Goal: Task Accomplishment & Management: Manage account settings

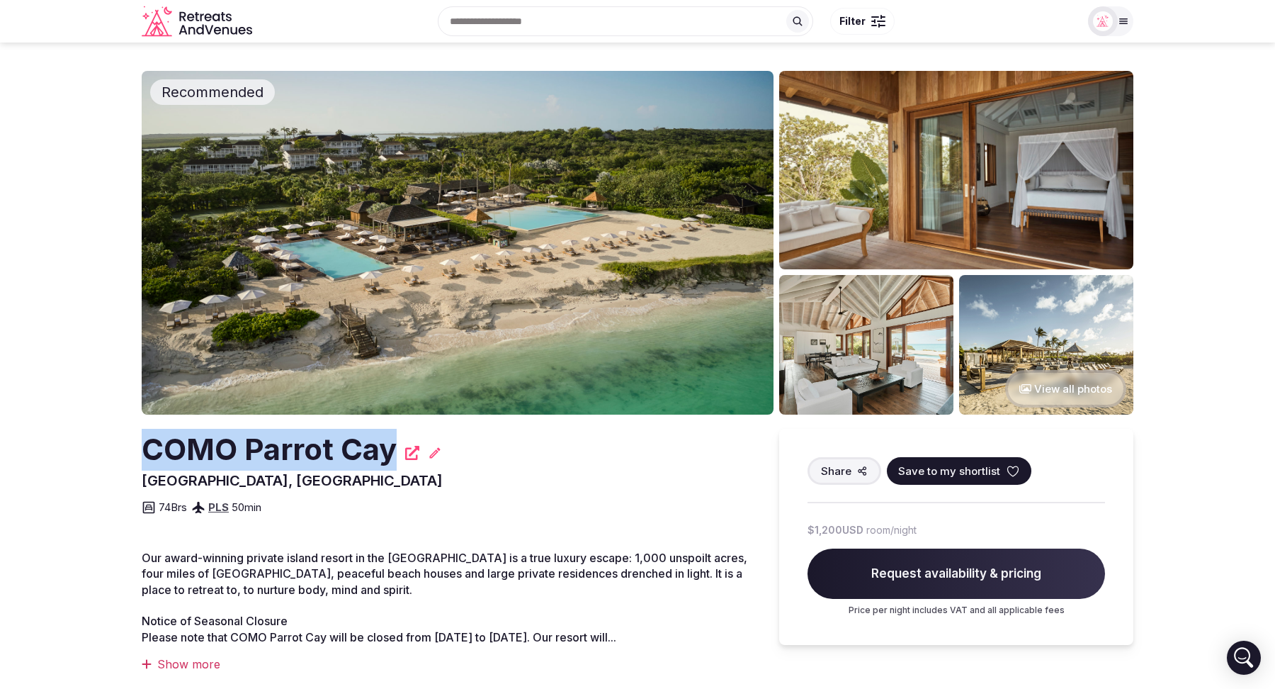
click at [496, 496] on div "74 Brs PLS 50 min" at bounding box center [446, 503] width 609 height 26
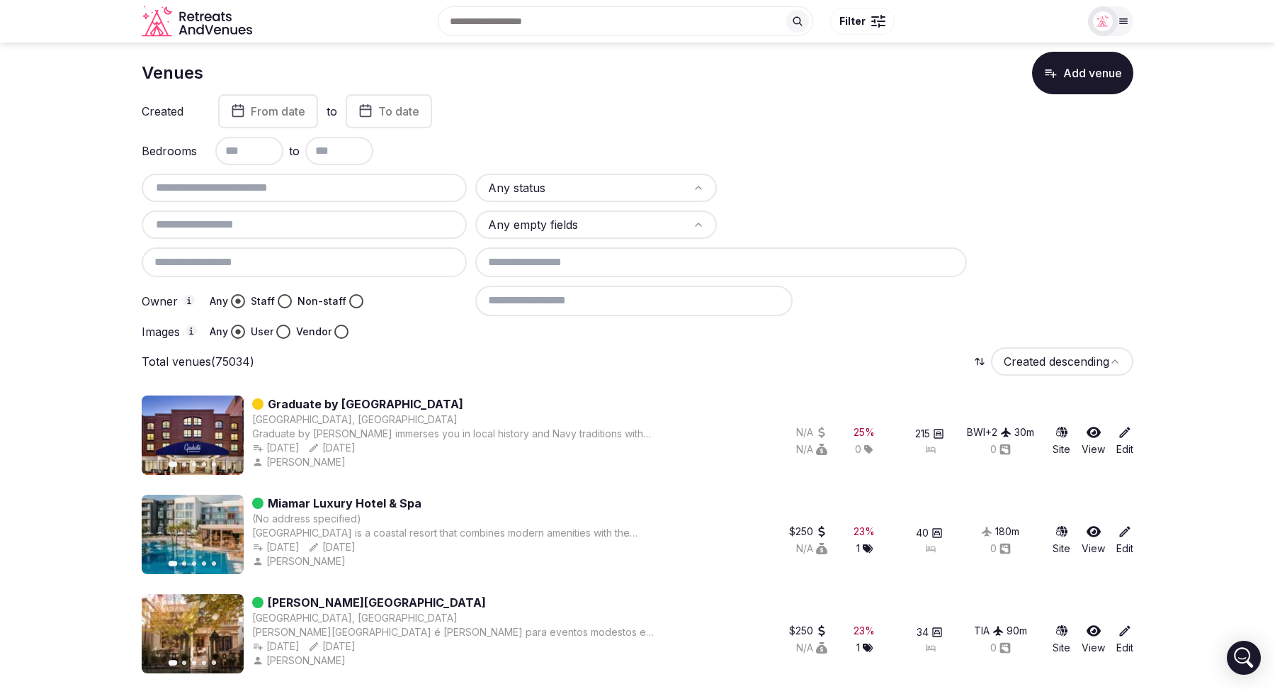
scroll to position [16, 0]
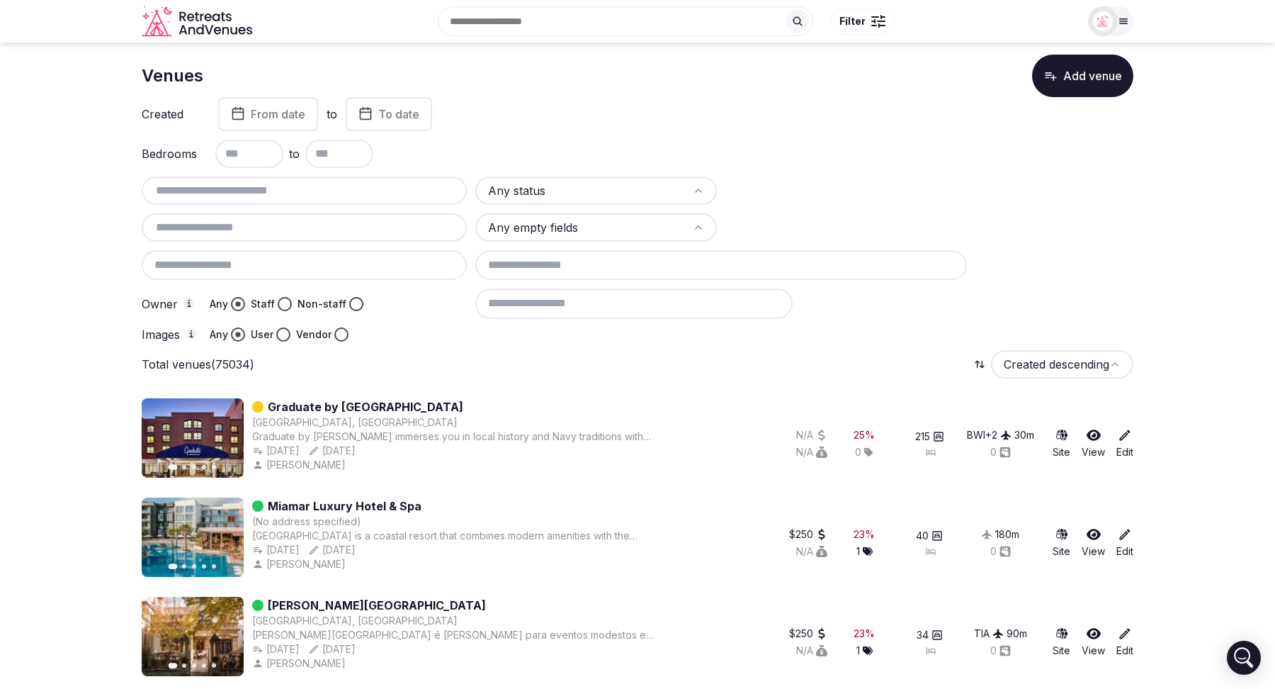
click at [1127, 439] on icon at bounding box center [1125, 435] width 14 height 14
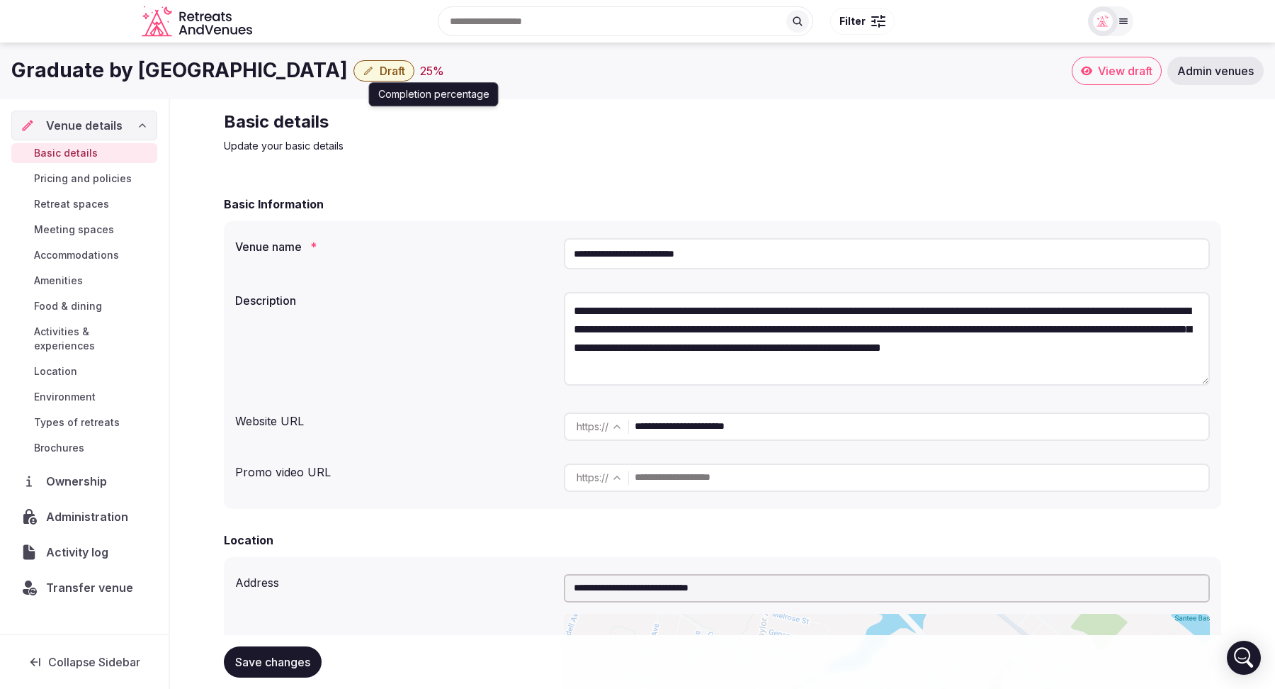
click at [420, 71] on div "25 %" at bounding box center [432, 70] width 24 height 17
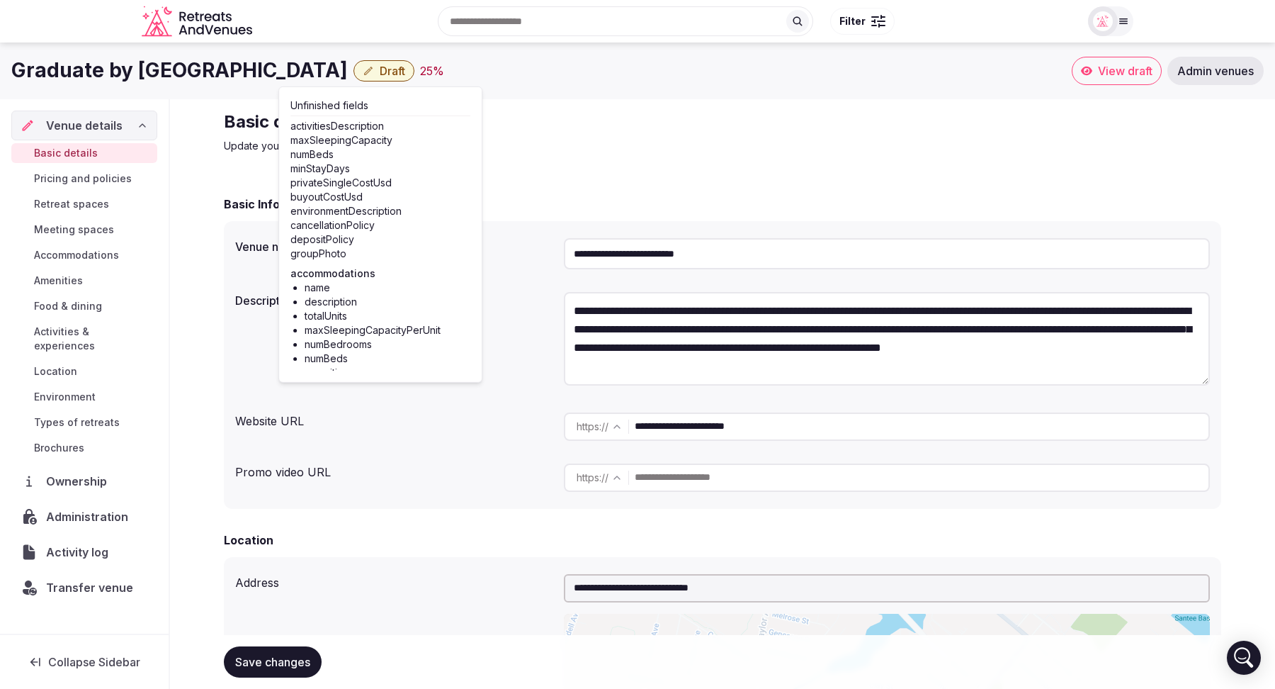
click at [483, 65] on div "Graduate by Hilton Annapolis Draft 25 %" at bounding box center [541, 71] width 1061 height 28
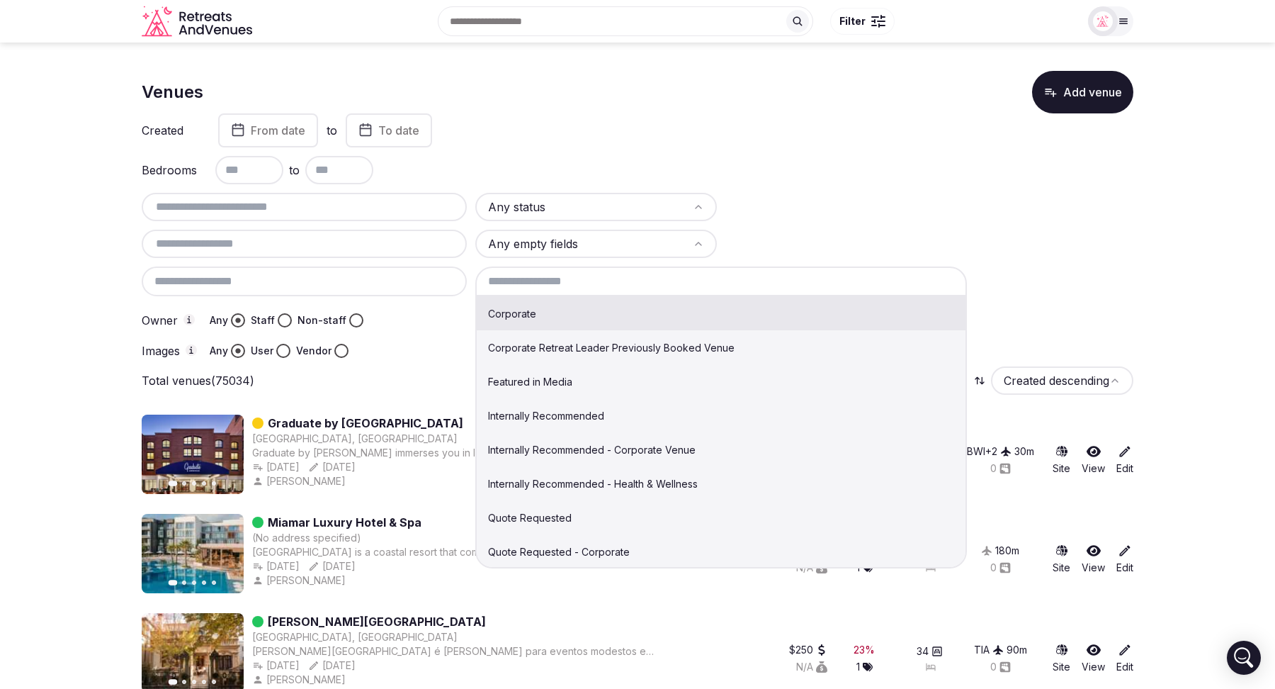
click at [645, 281] on input at bounding box center [721, 281] width 492 height 30
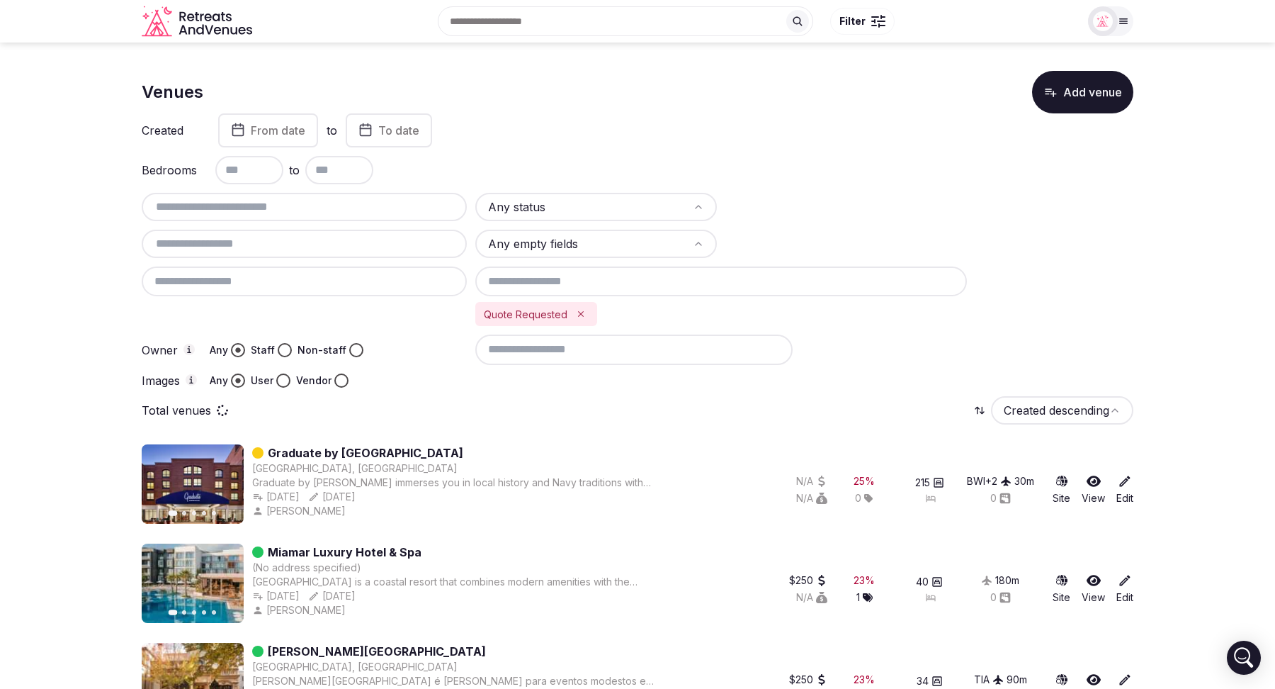
click at [647, 280] on input at bounding box center [721, 281] width 492 height 30
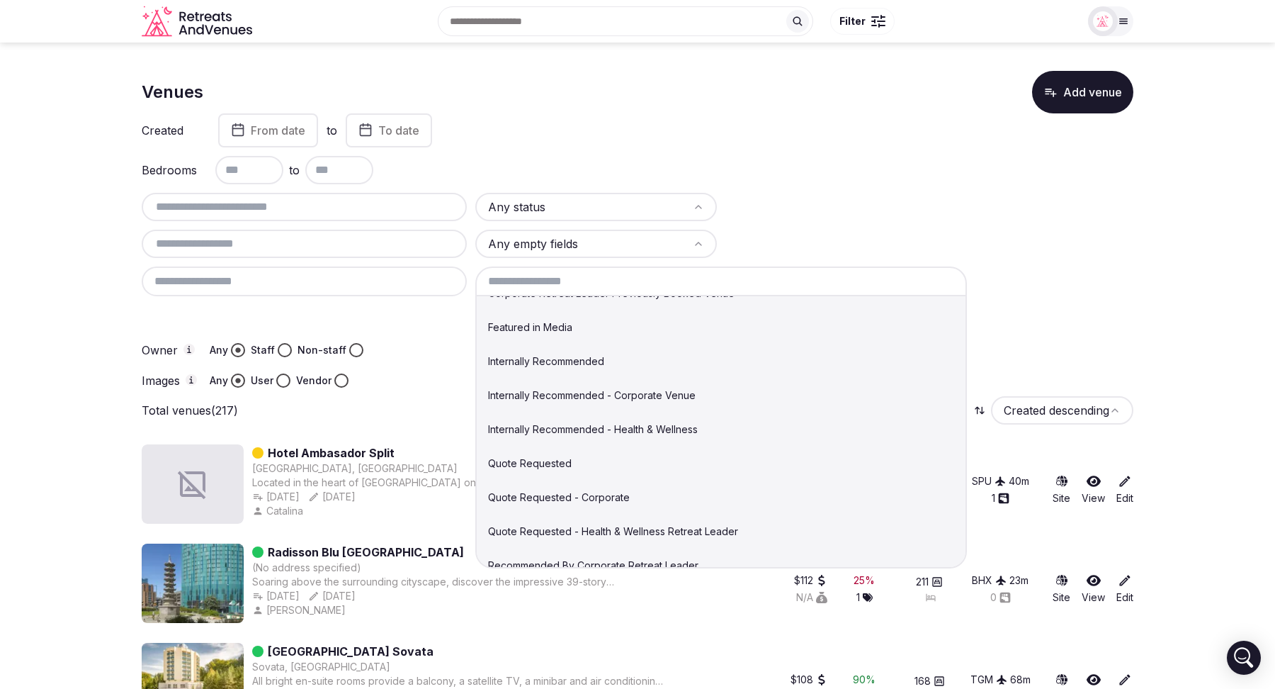
scroll to position [62, 0]
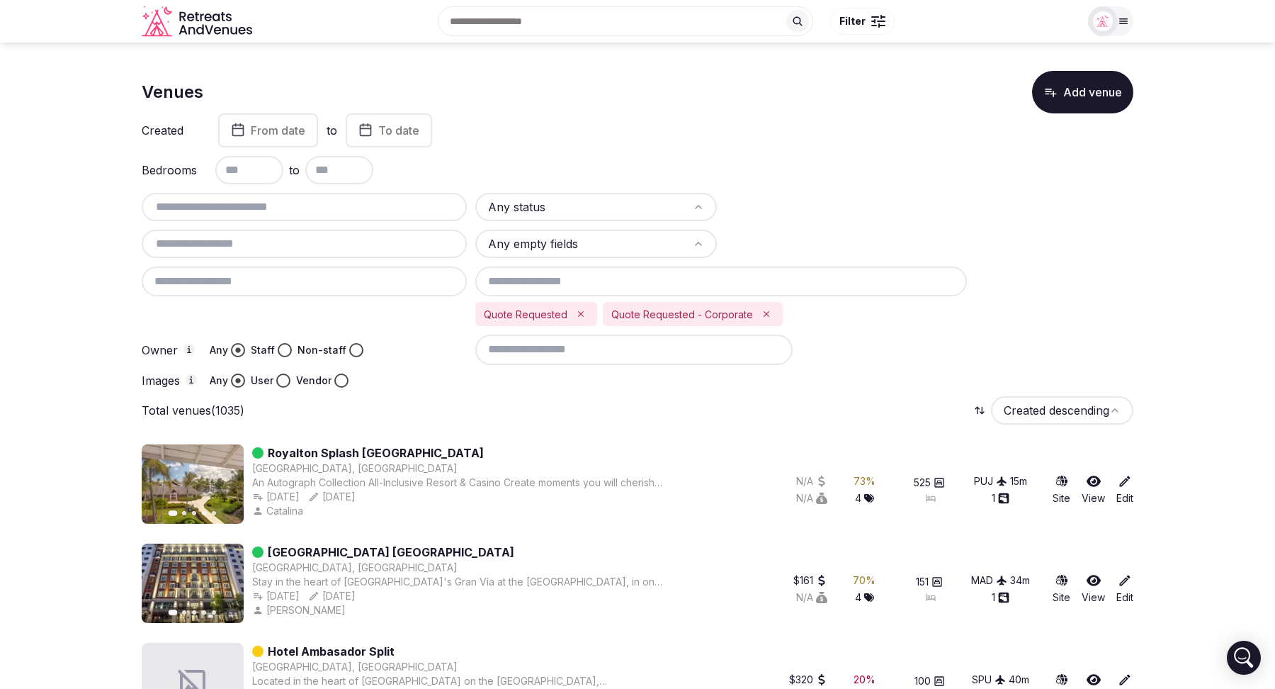
click at [810, 274] on input at bounding box center [721, 281] width 492 height 30
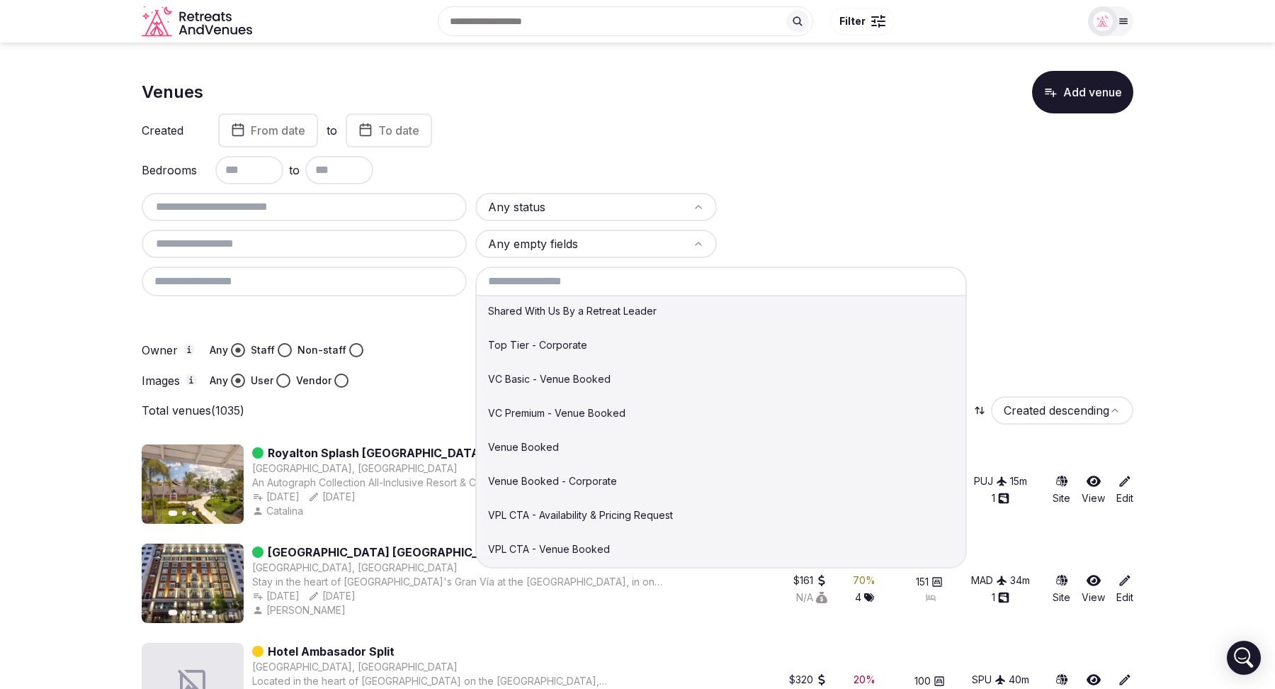
scroll to position [454, 0]
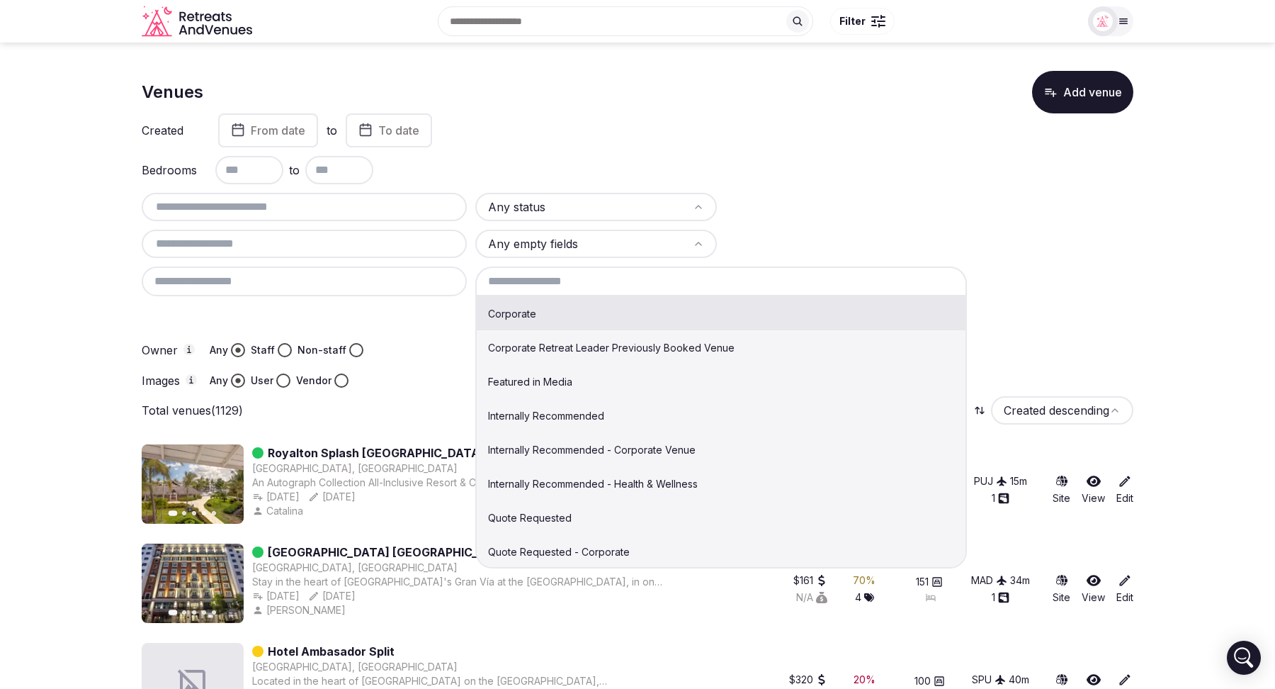
click at [749, 286] on input at bounding box center [721, 281] width 492 height 30
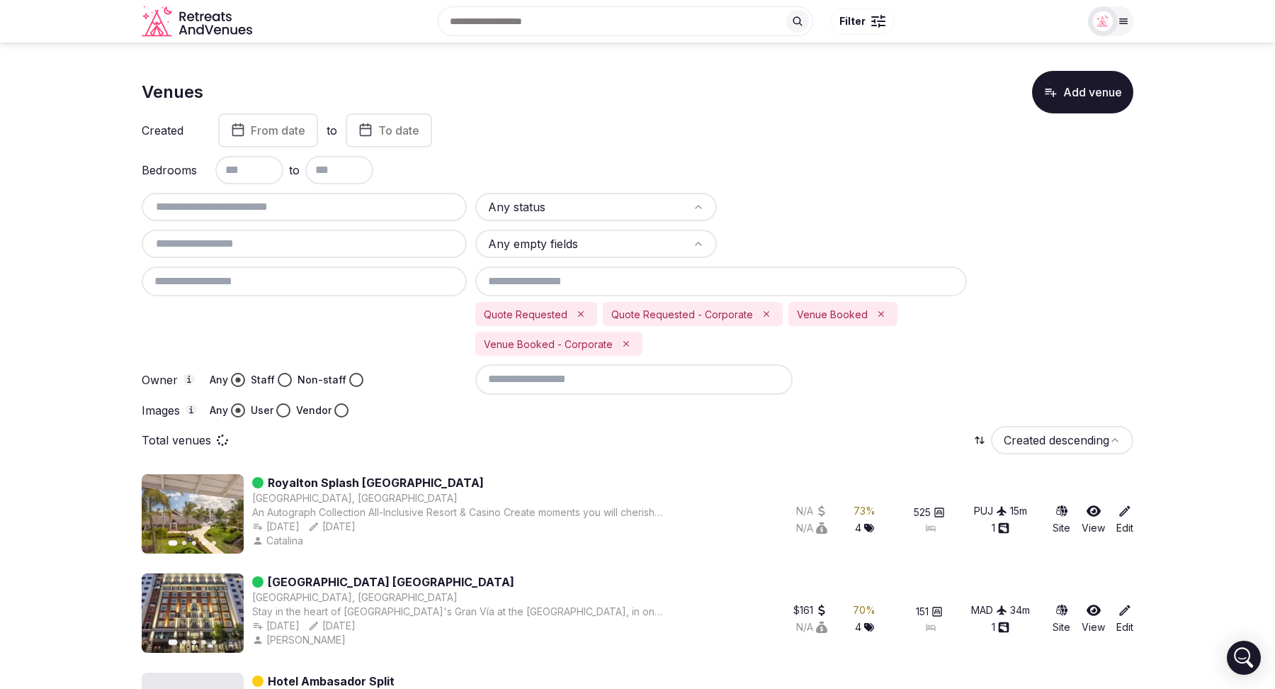
click at [734, 280] on input at bounding box center [721, 281] width 492 height 30
click at [698, 283] on input at bounding box center [721, 281] width 492 height 30
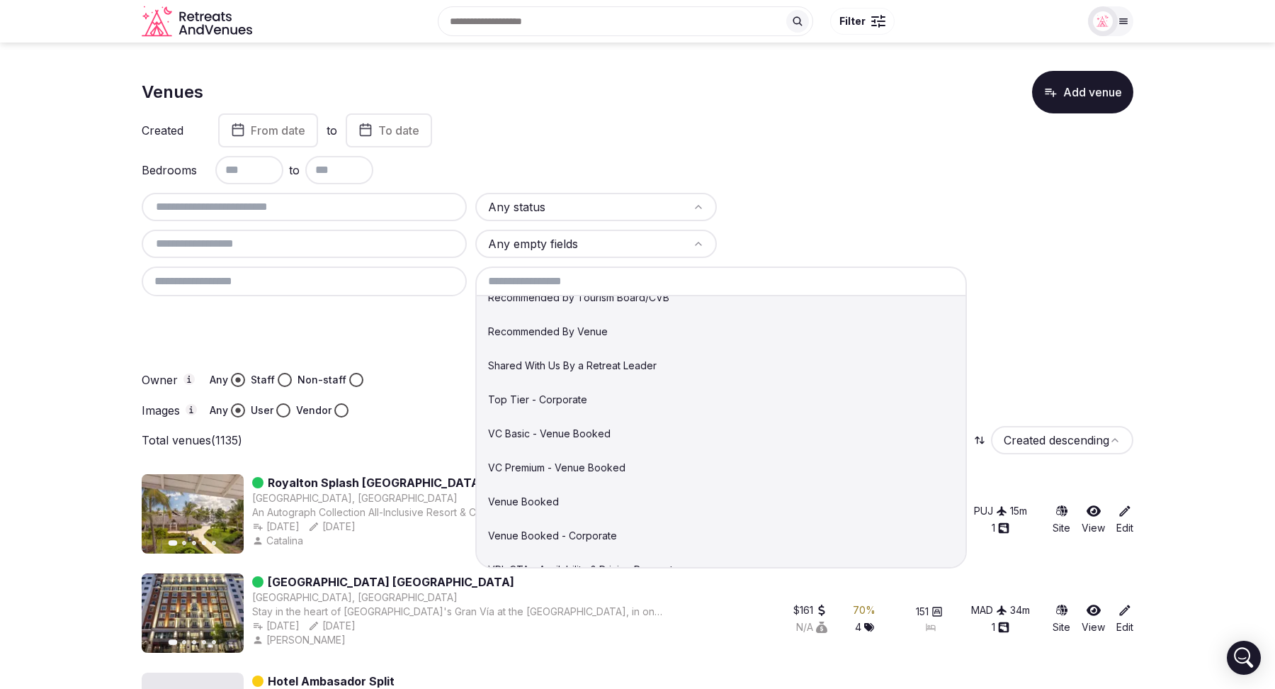
scroll to position [392, 0]
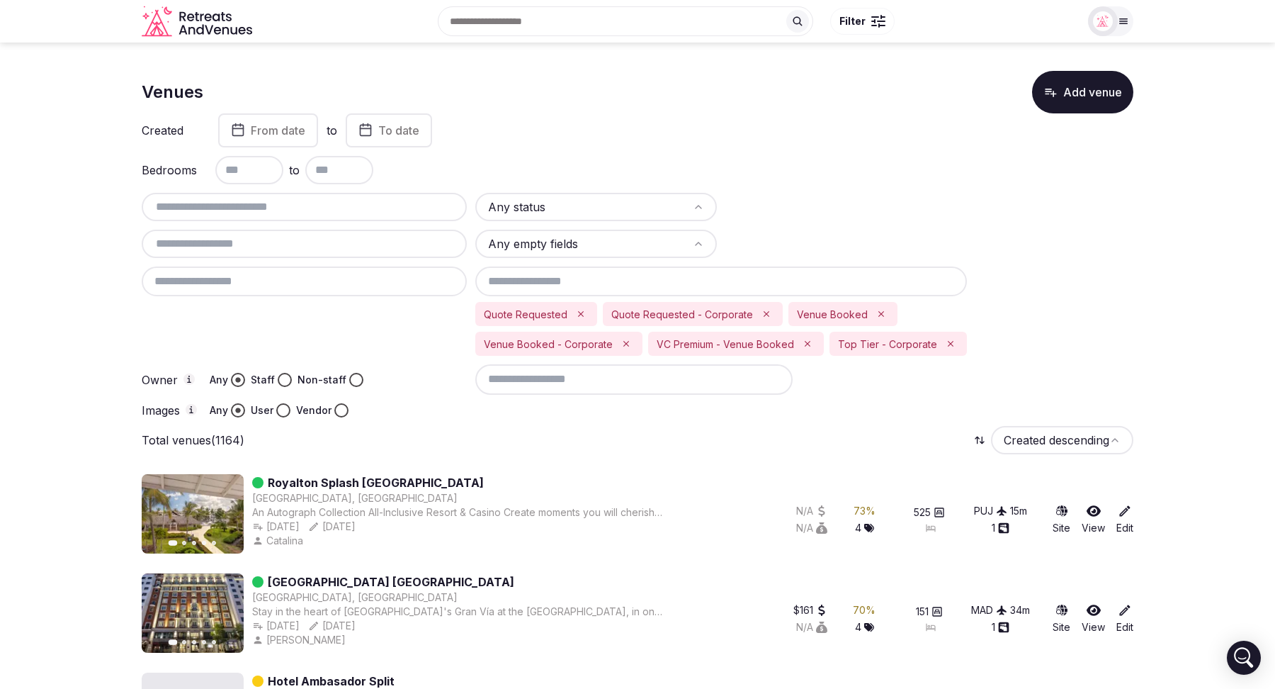
click at [654, 283] on input at bounding box center [721, 281] width 492 height 30
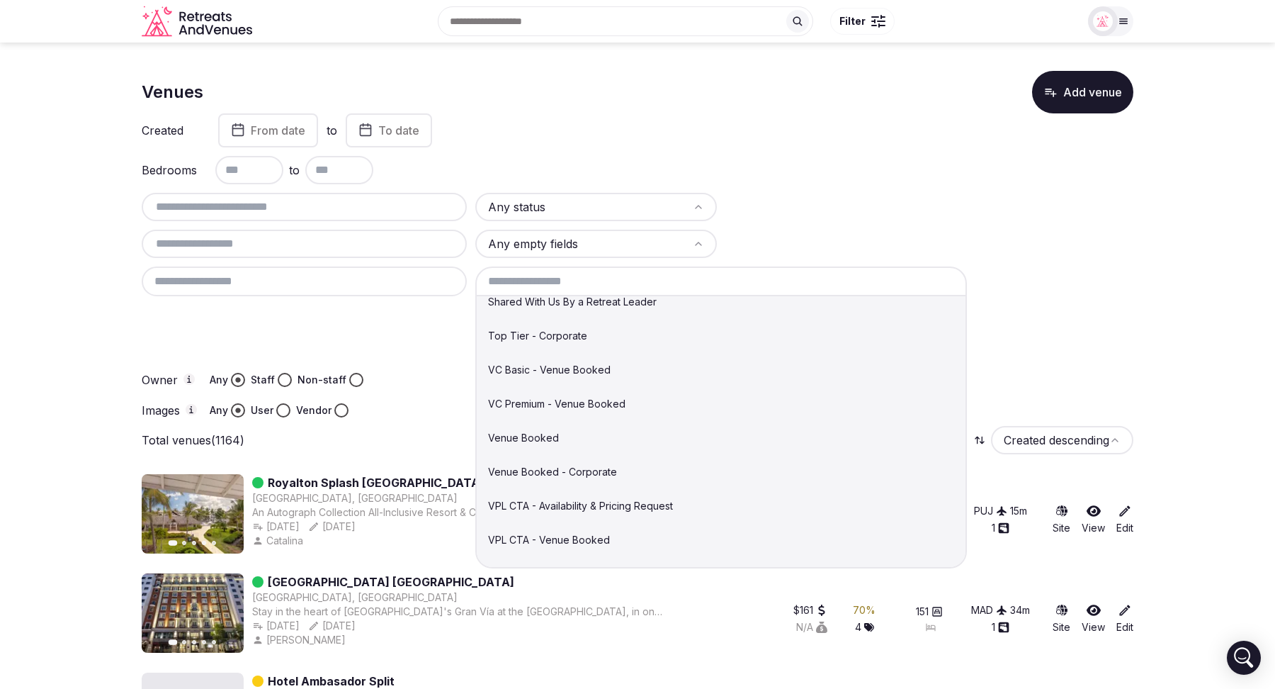
scroll to position [20, 0]
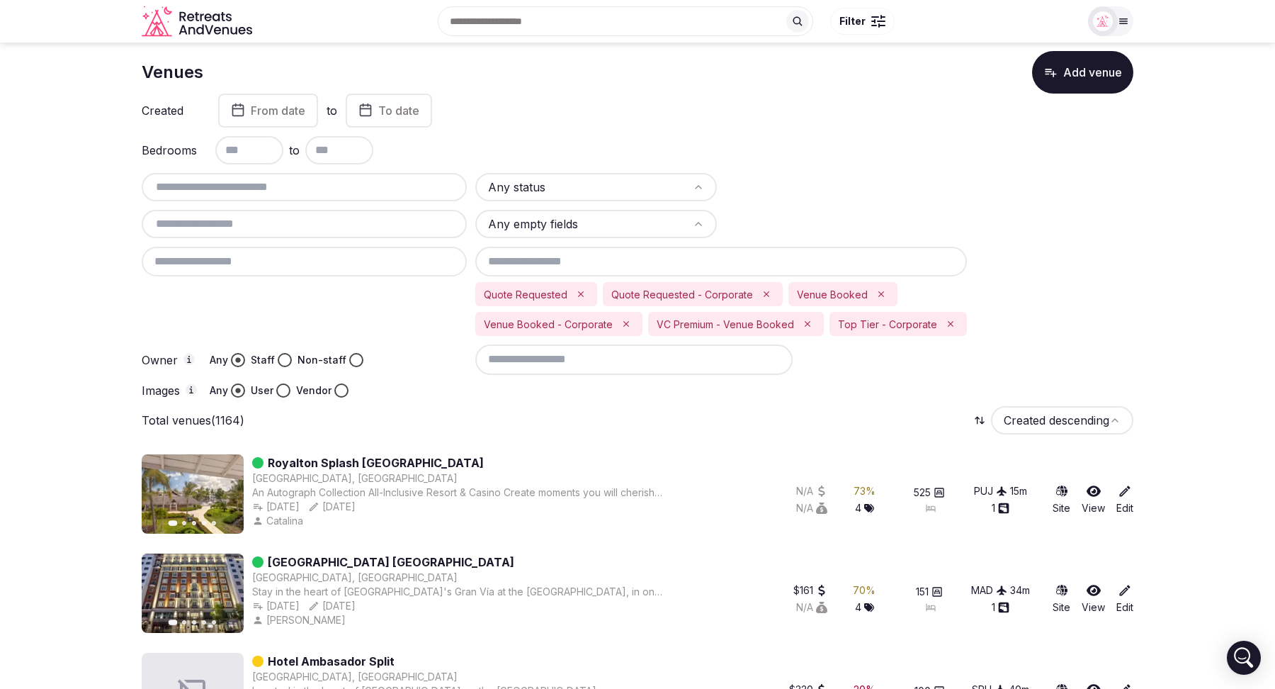
click at [641, 261] on input at bounding box center [721, 262] width 492 height 30
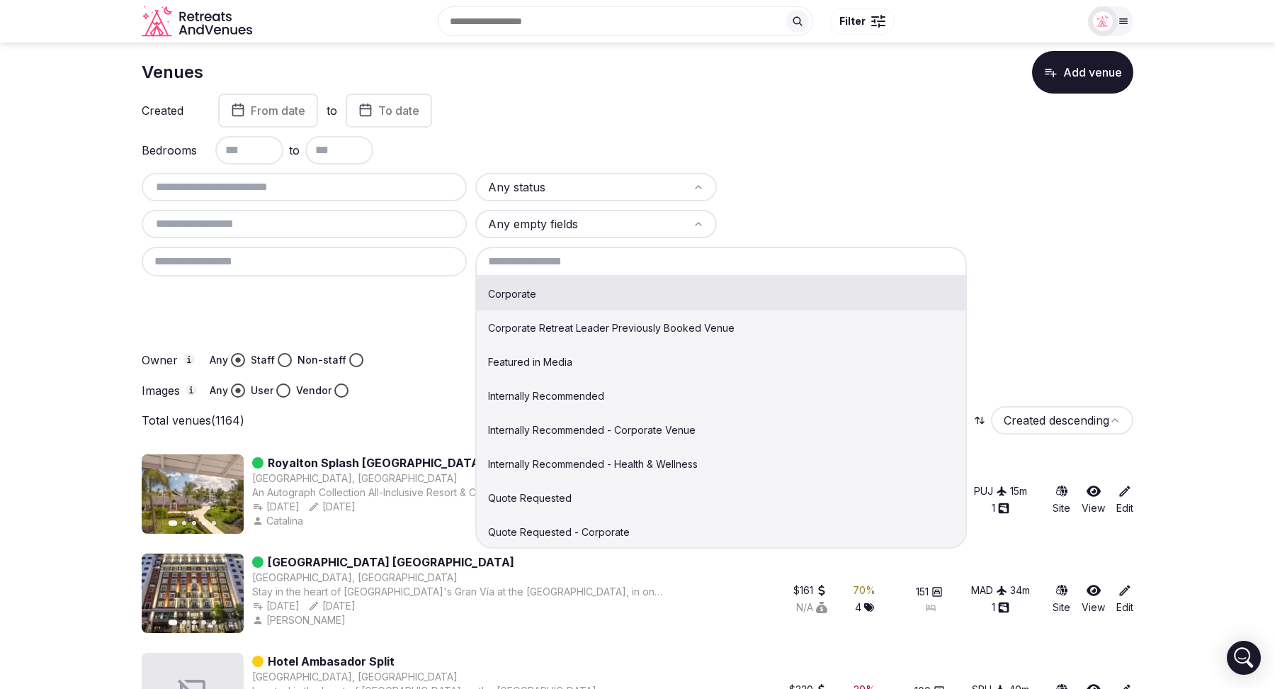
click at [1020, 269] on div "Any status Any empty fields Corporate Corporate Retreat Leader Previously Booke…" at bounding box center [638, 285] width 992 height 225
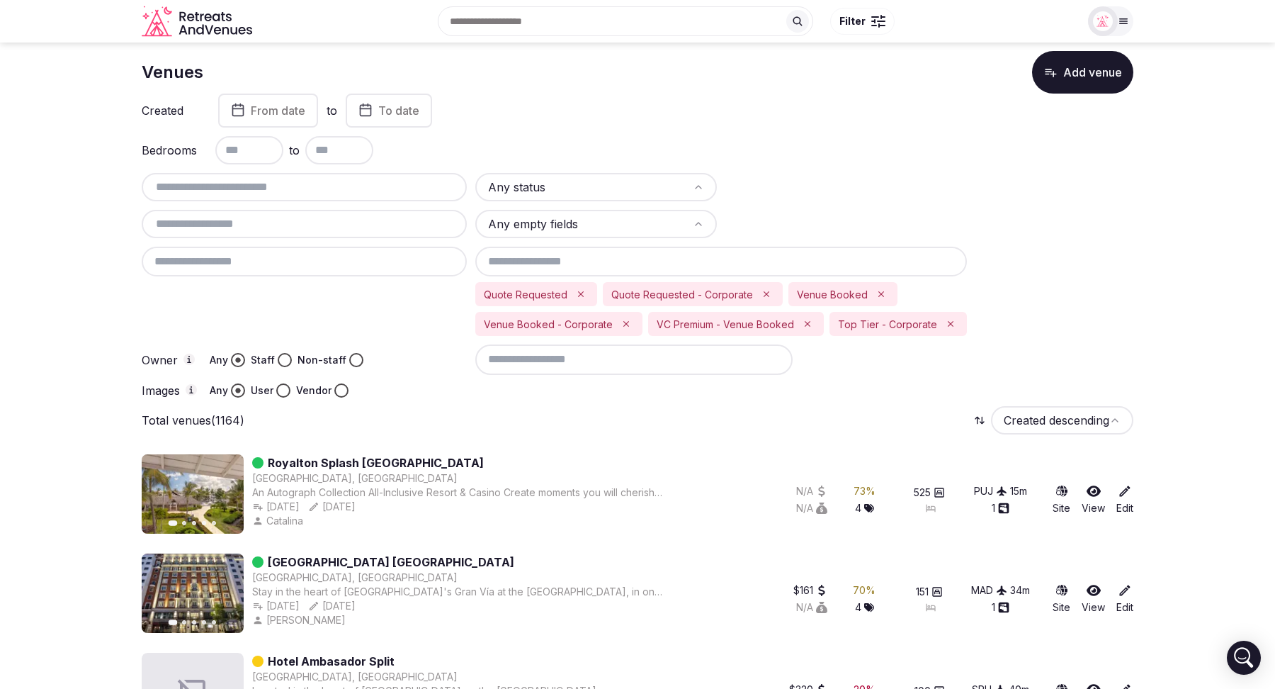
click at [665, 260] on input at bounding box center [721, 262] width 492 height 30
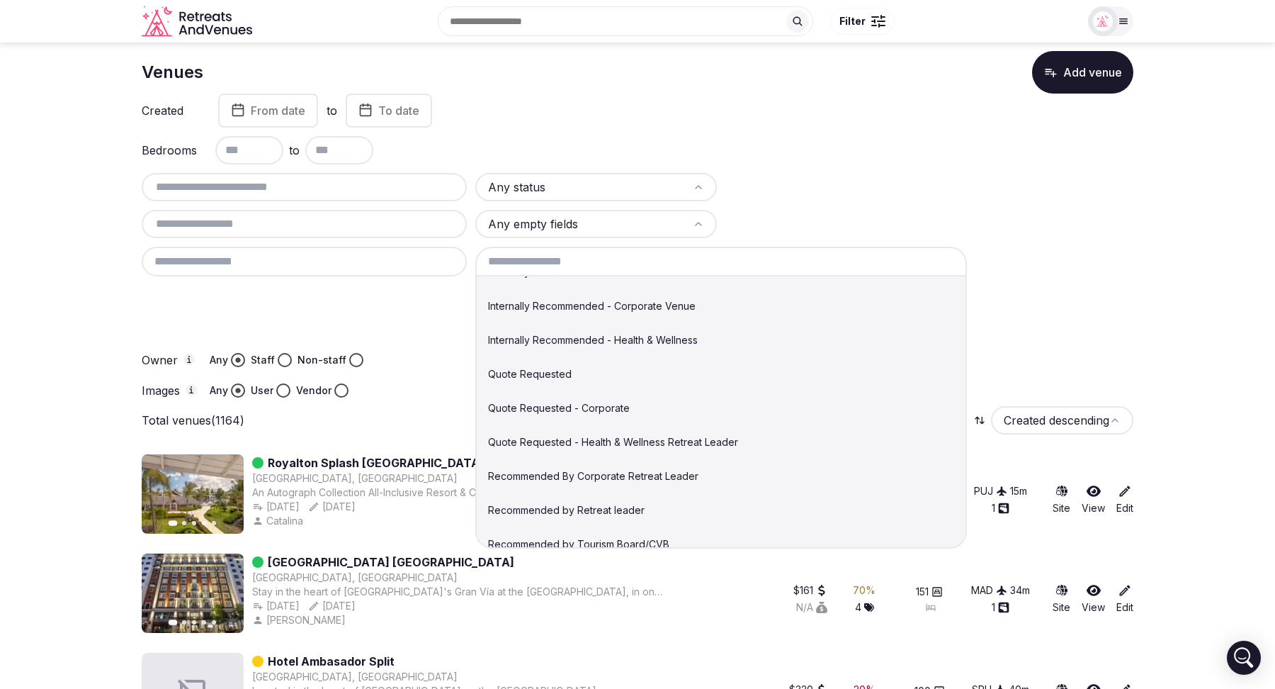
scroll to position [128, 0]
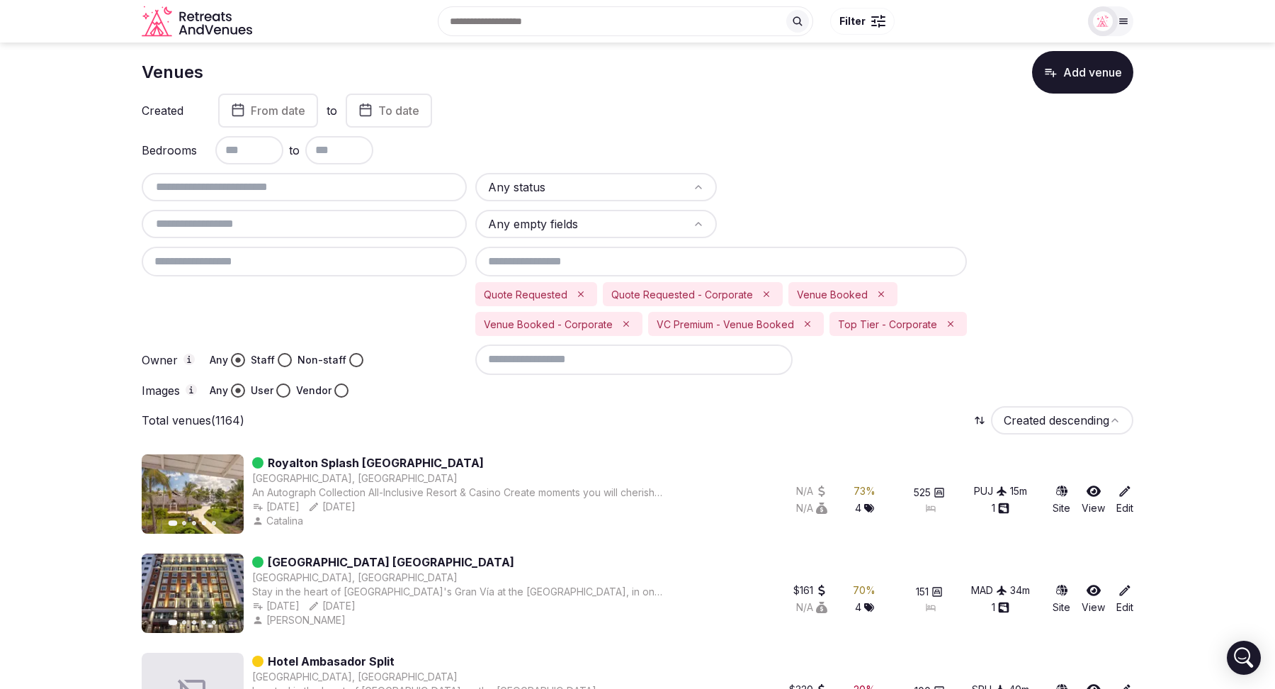
click at [646, 258] on input at bounding box center [721, 262] width 492 height 30
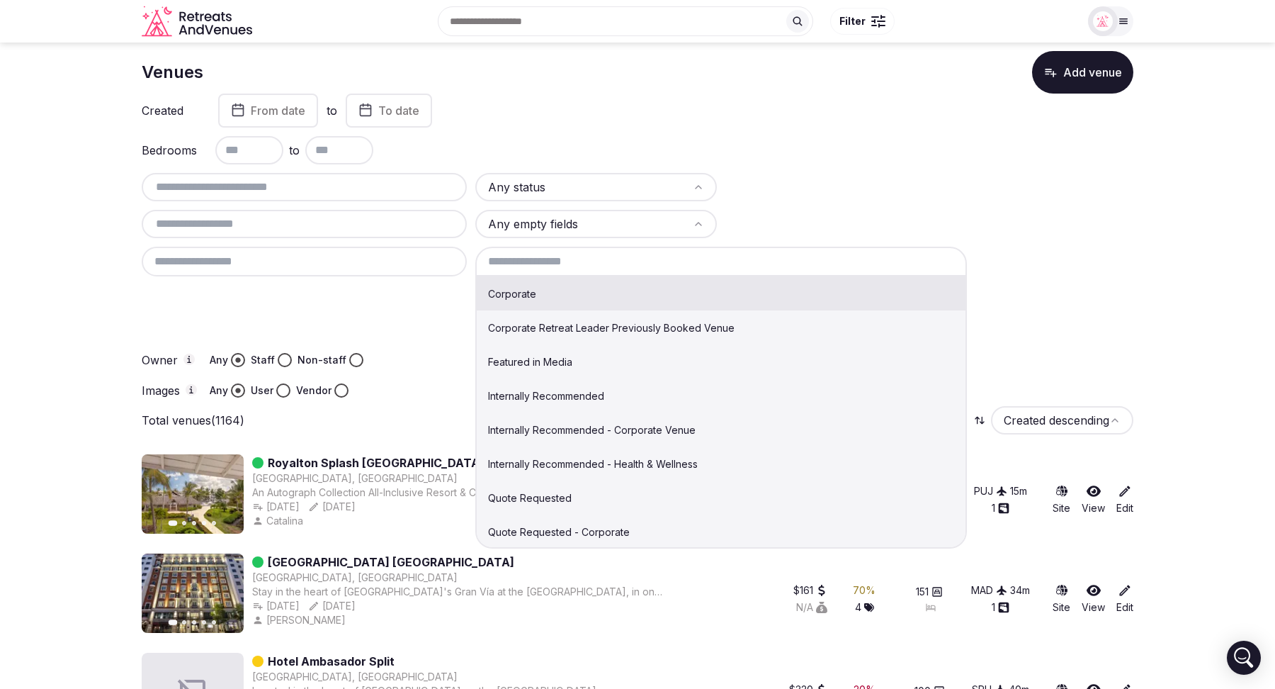
click at [1012, 283] on div "Any status Any empty fields Corporate Corporate Retreat Leader Previously Booke…" at bounding box center [638, 285] width 992 height 225
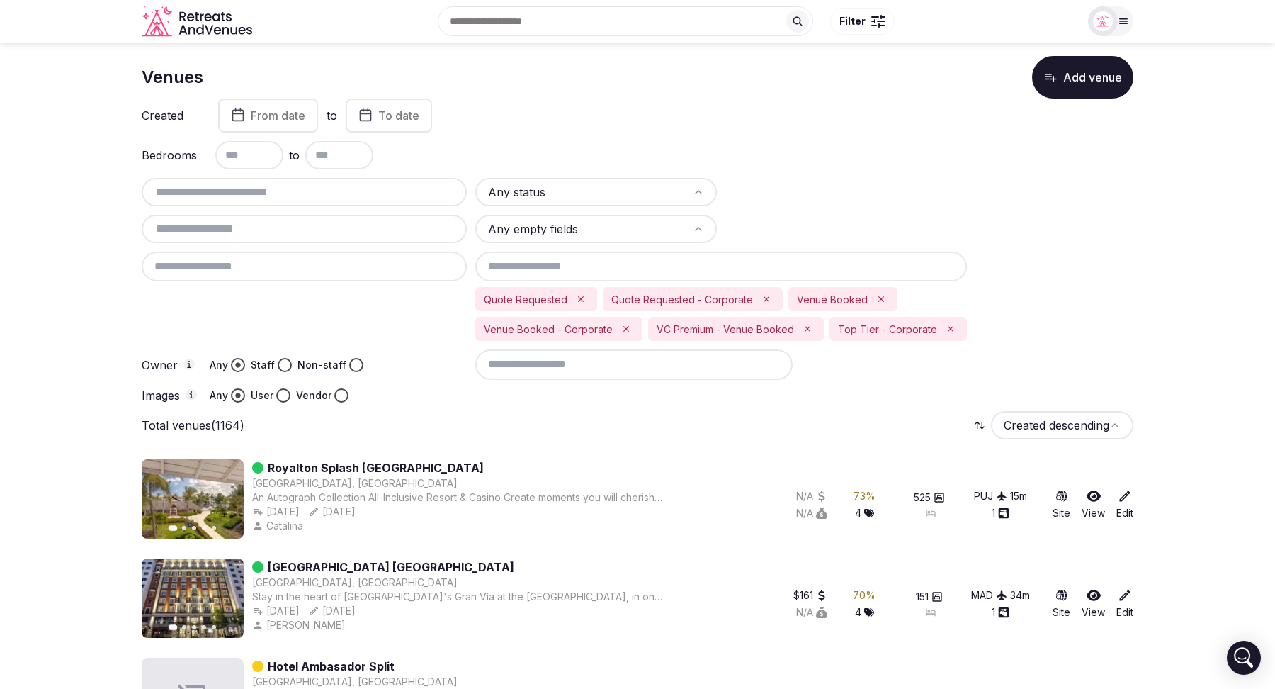
scroll to position [2, 0]
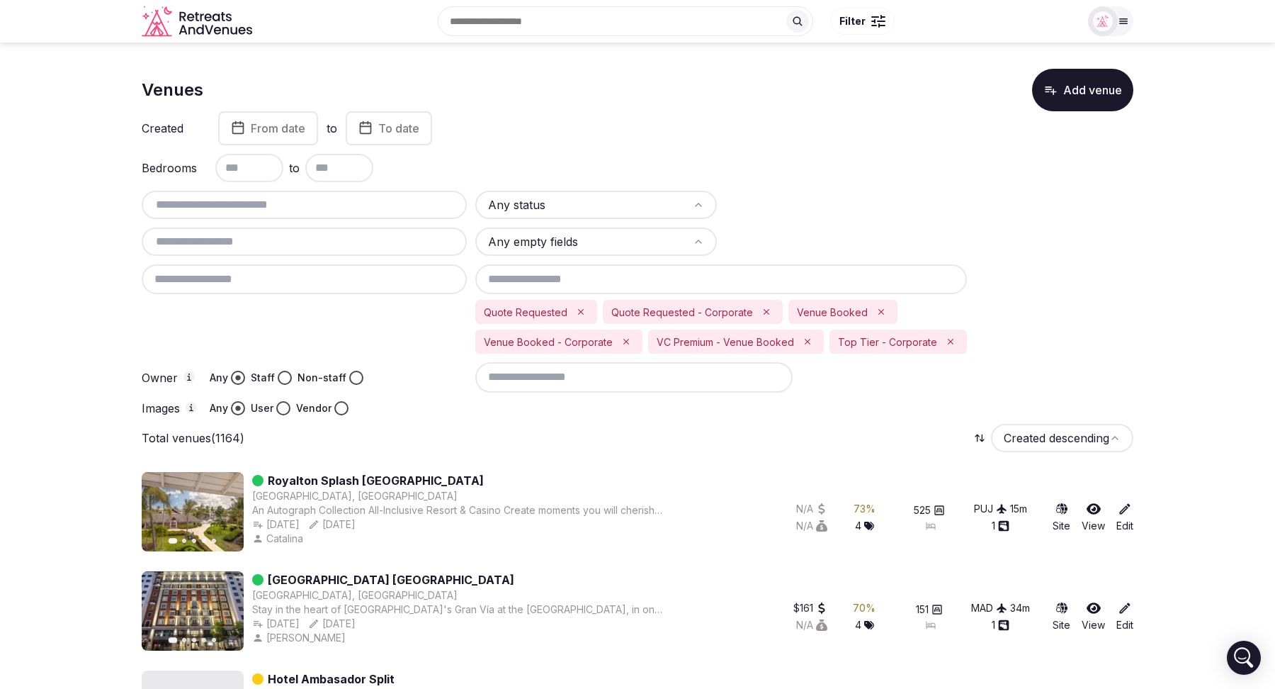
click at [565, 201] on html "Recent searches India California Argentina Paraguay Miami, FL Search Popular De…" at bounding box center [637, 342] width 1275 height 689
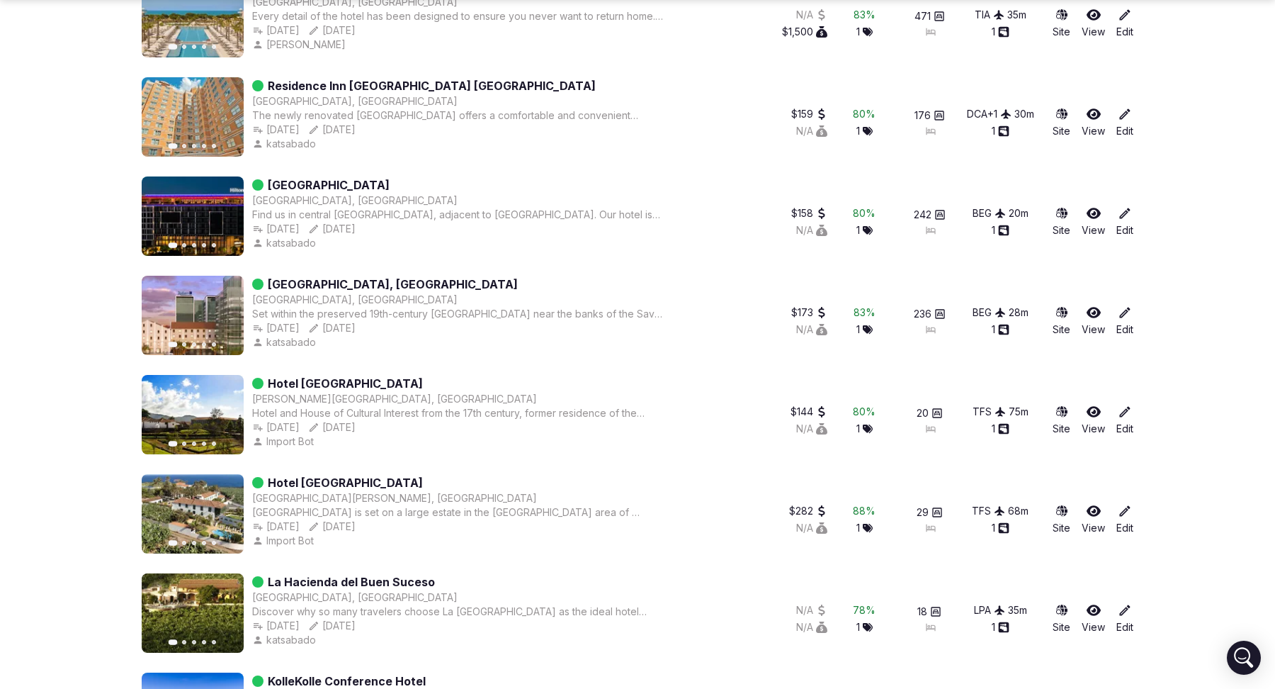
scroll to position [1494, 0]
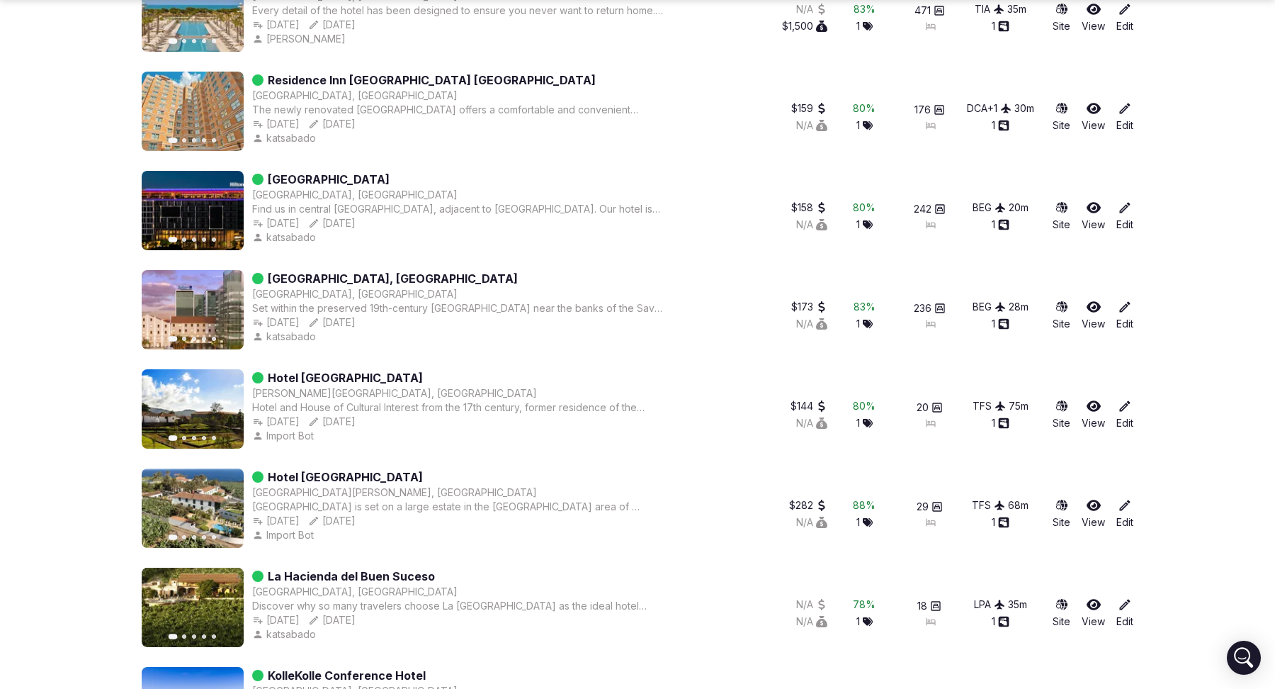
click at [224, 408] on icon "button" at bounding box center [223, 408] width 11 height 11
click at [1095, 407] on icon at bounding box center [1094, 406] width 14 height 14
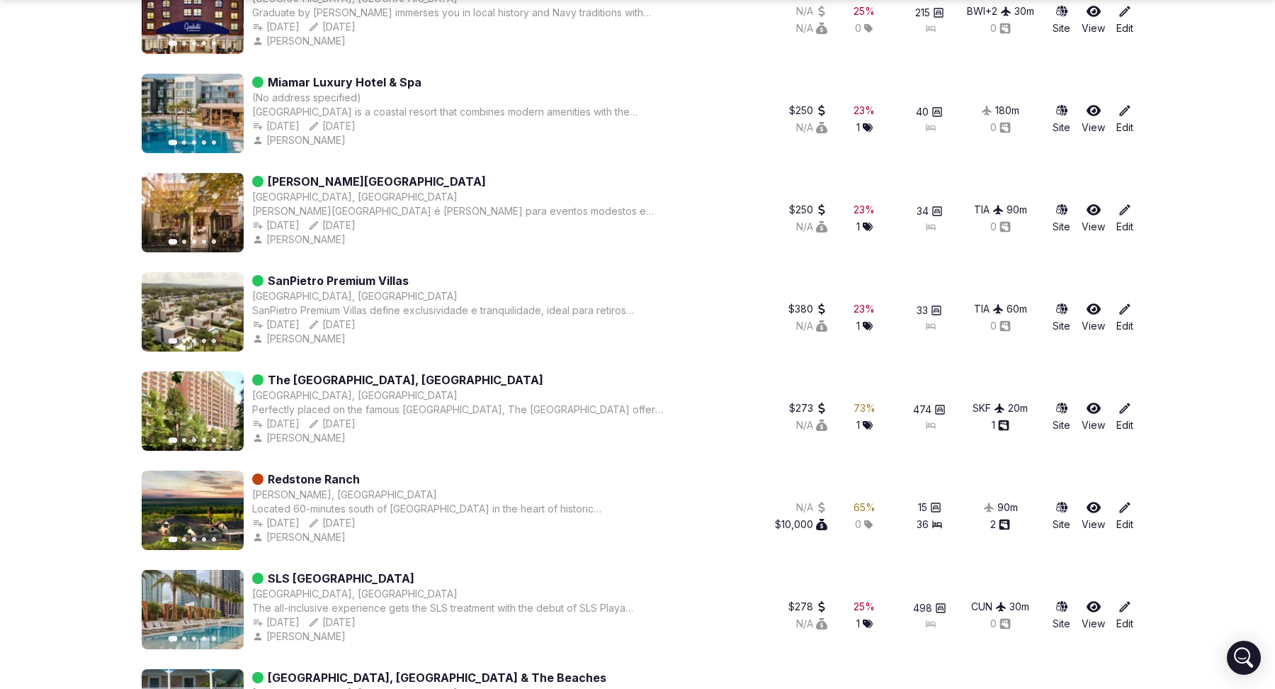
scroll to position [441, 0]
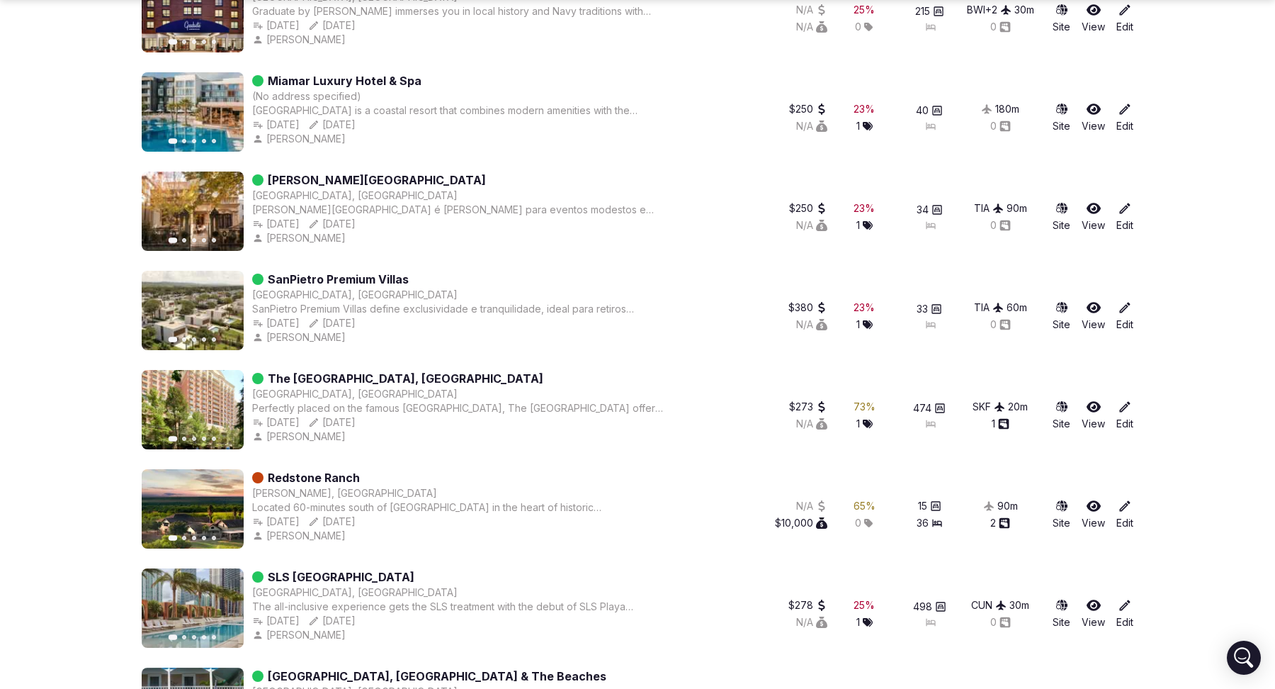
click at [1098, 410] on icon at bounding box center [1094, 407] width 14 height 14
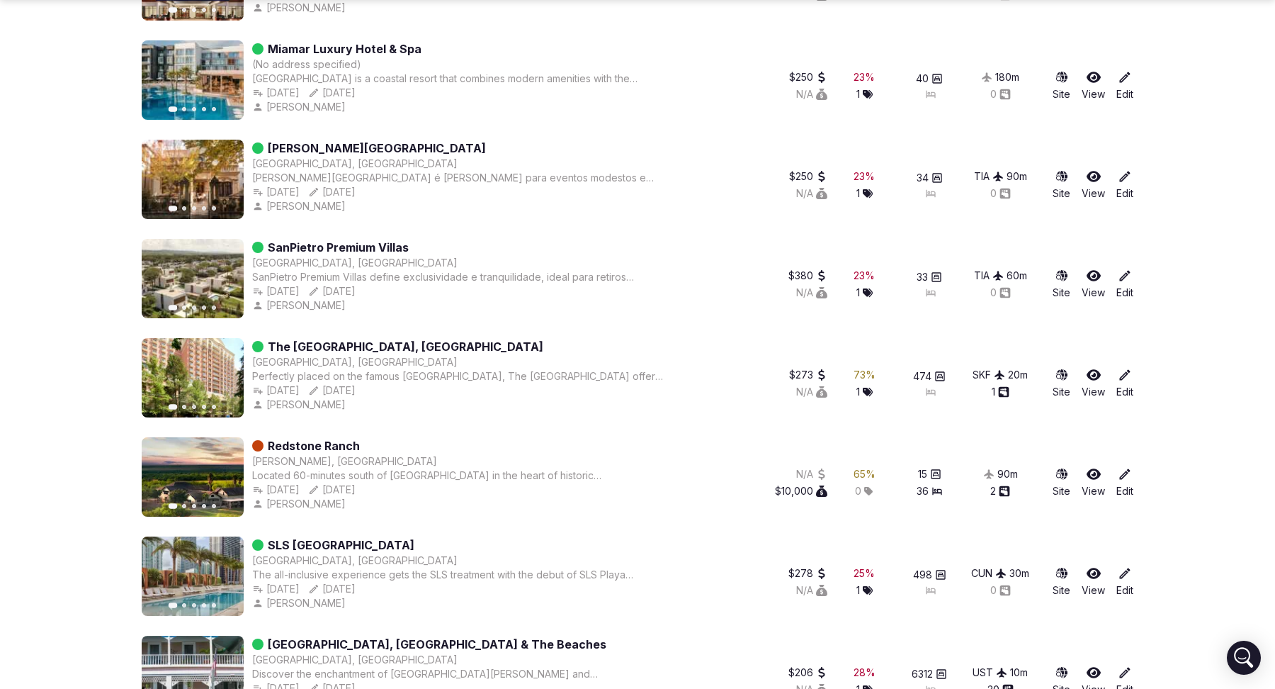
scroll to position [487, 0]
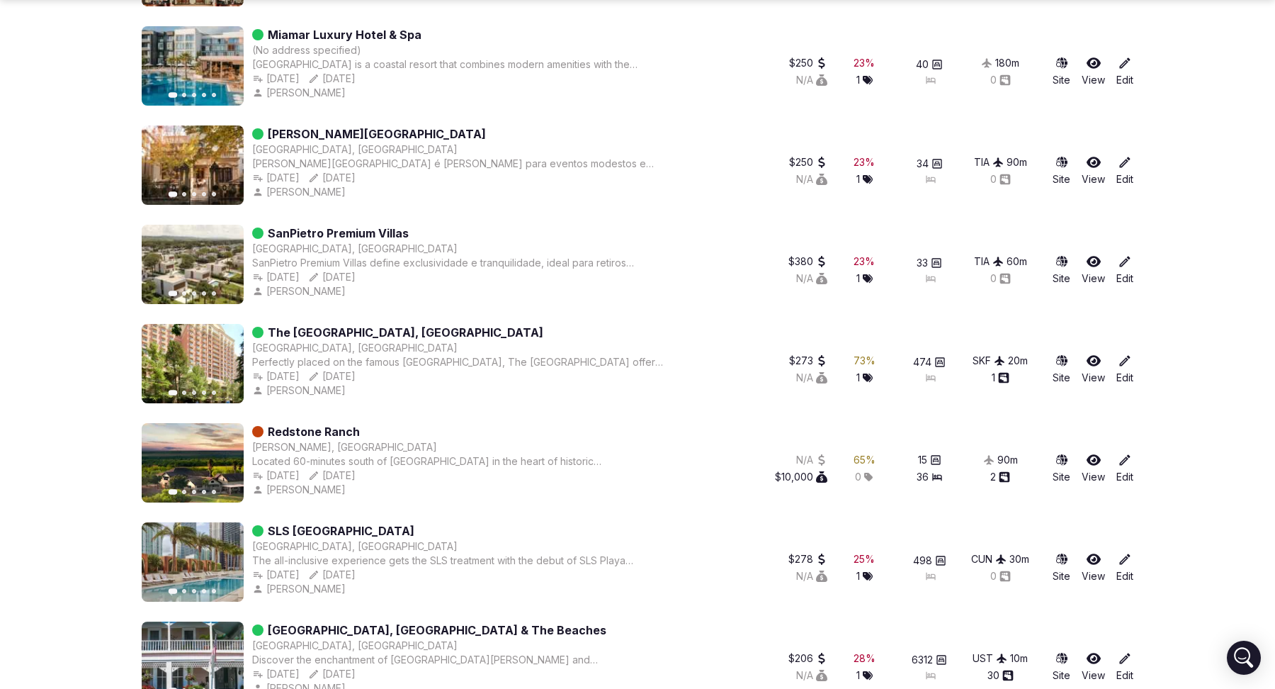
click at [1121, 366] on link "Edit" at bounding box center [1125, 369] width 17 height 31
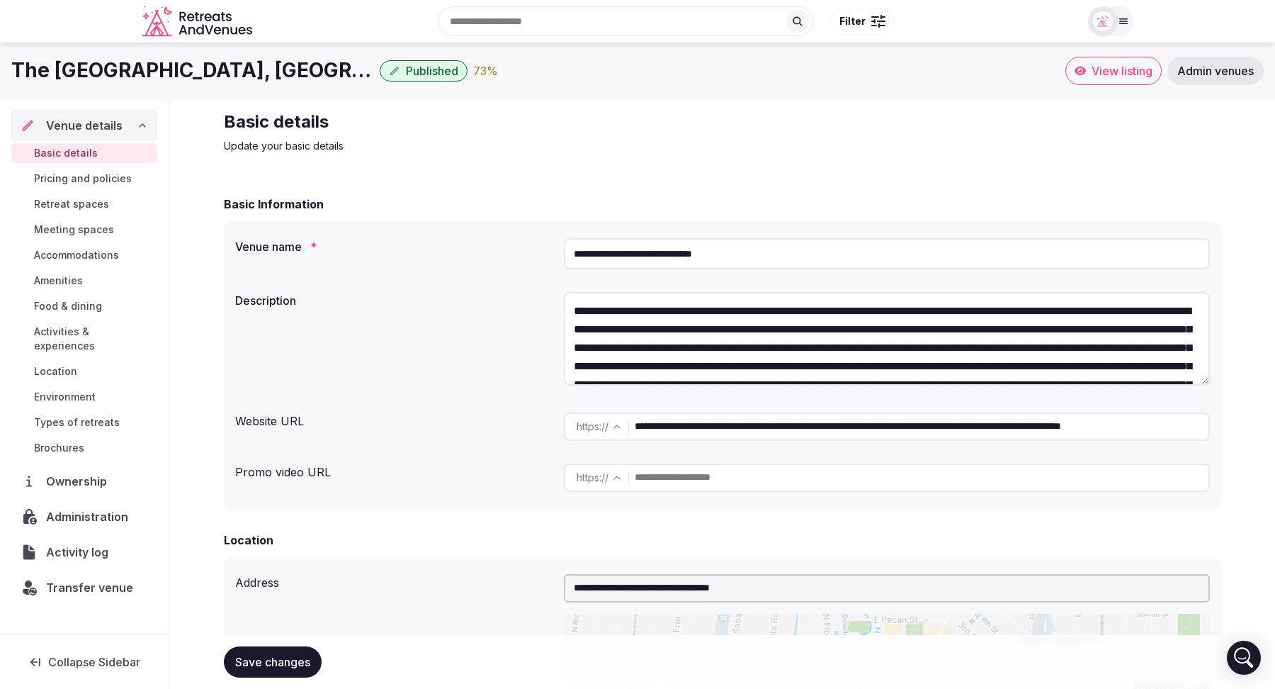
click at [96, 230] on span "Meeting spaces" at bounding box center [74, 229] width 80 height 14
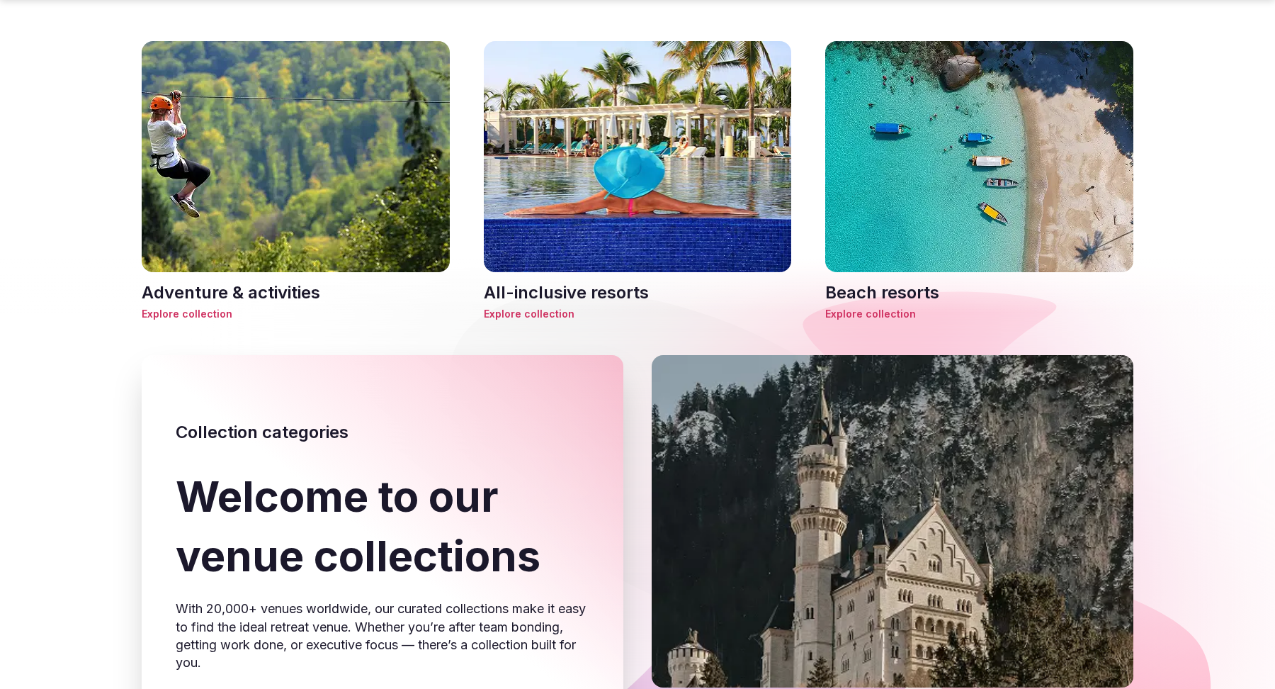
scroll to position [58, 0]
click at [869, 307] on span "Explore collection" at bounding box center [979, 314] width 308 height 14
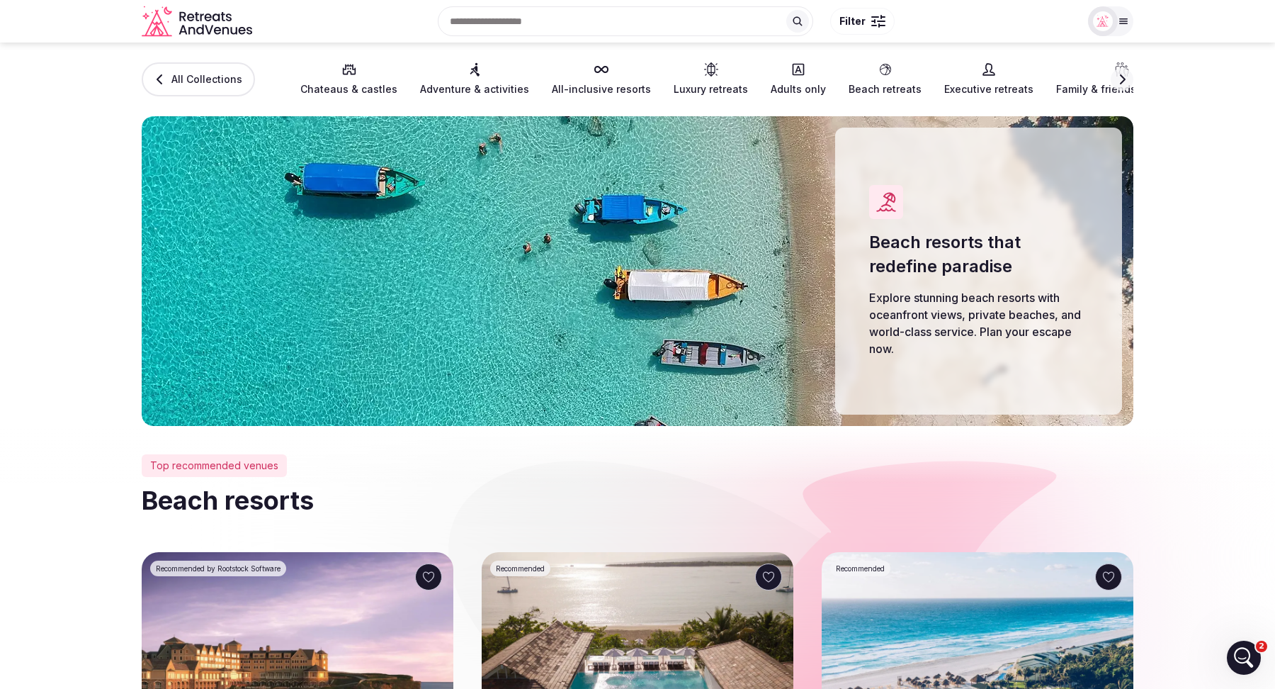
click at [689, 78] on link "Luxury retreats" at bounding box center [711, 79] width 74 height 34
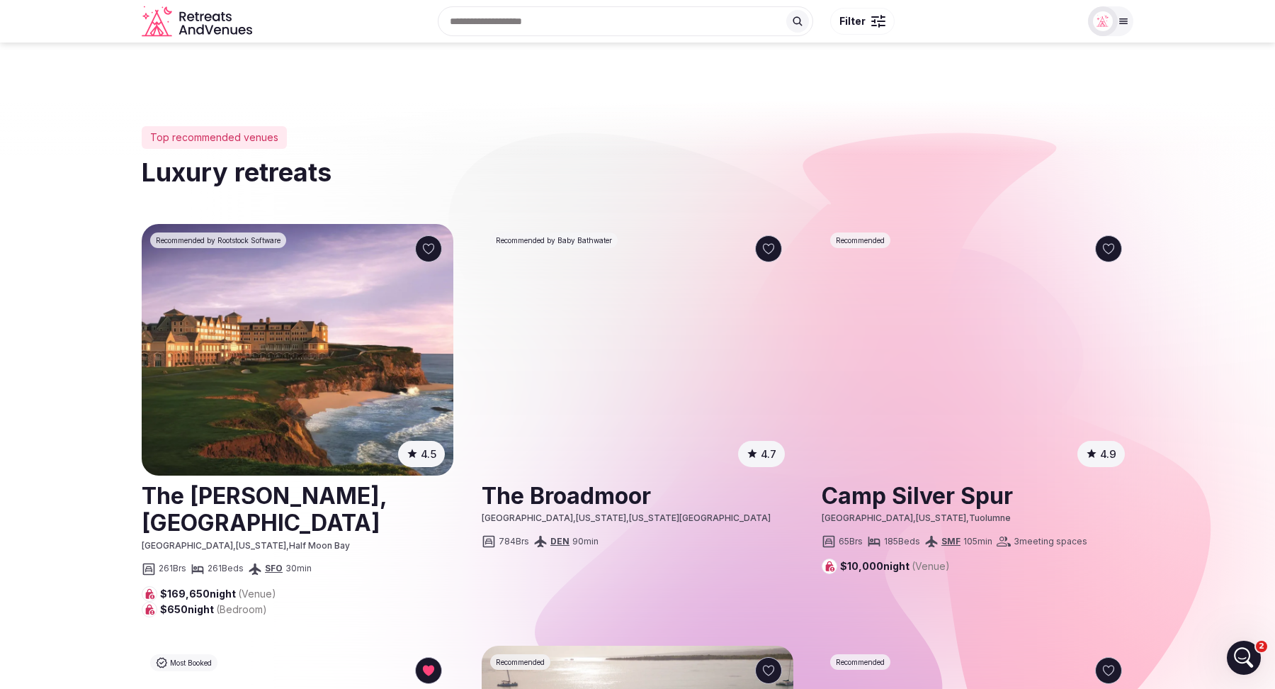
scroll to position [315, 0]
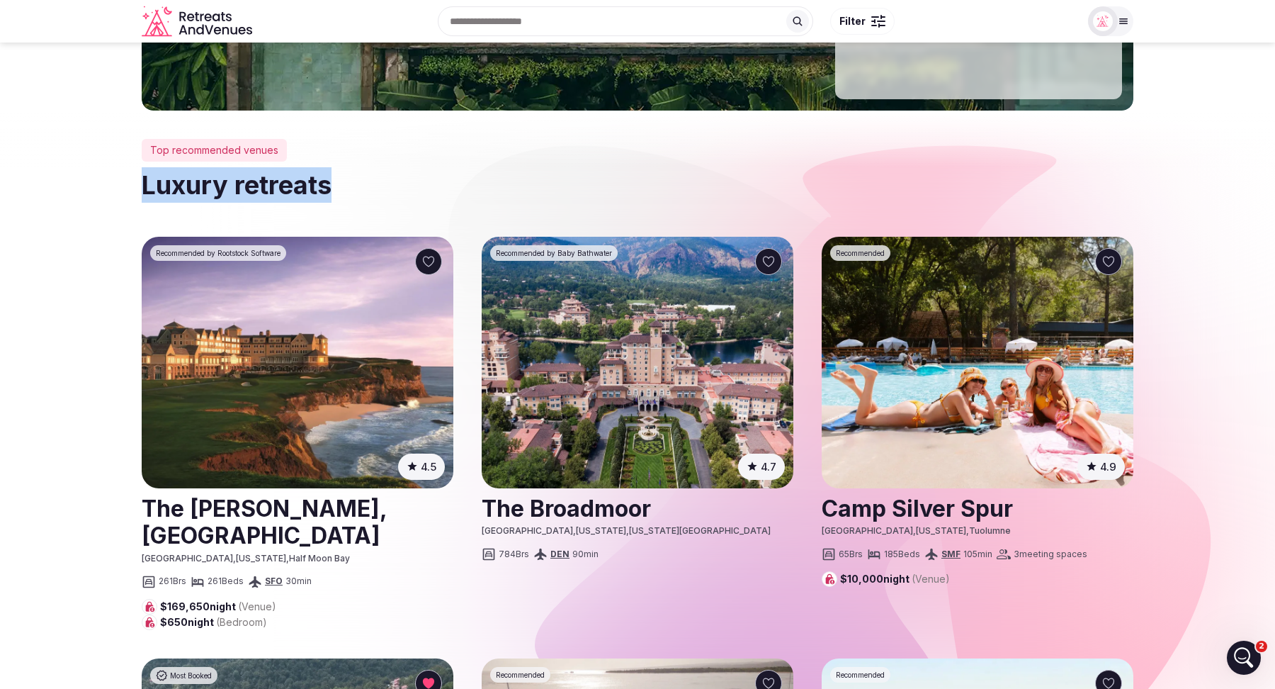
drag, startPoint x: 332, startPoint y: 184, endPoint x: 141, endPoint y: 186, distance: 190.6
click at [142, 186] on h2 "Luxury retreats" at bounding box center [638, 184] width 992 height 35
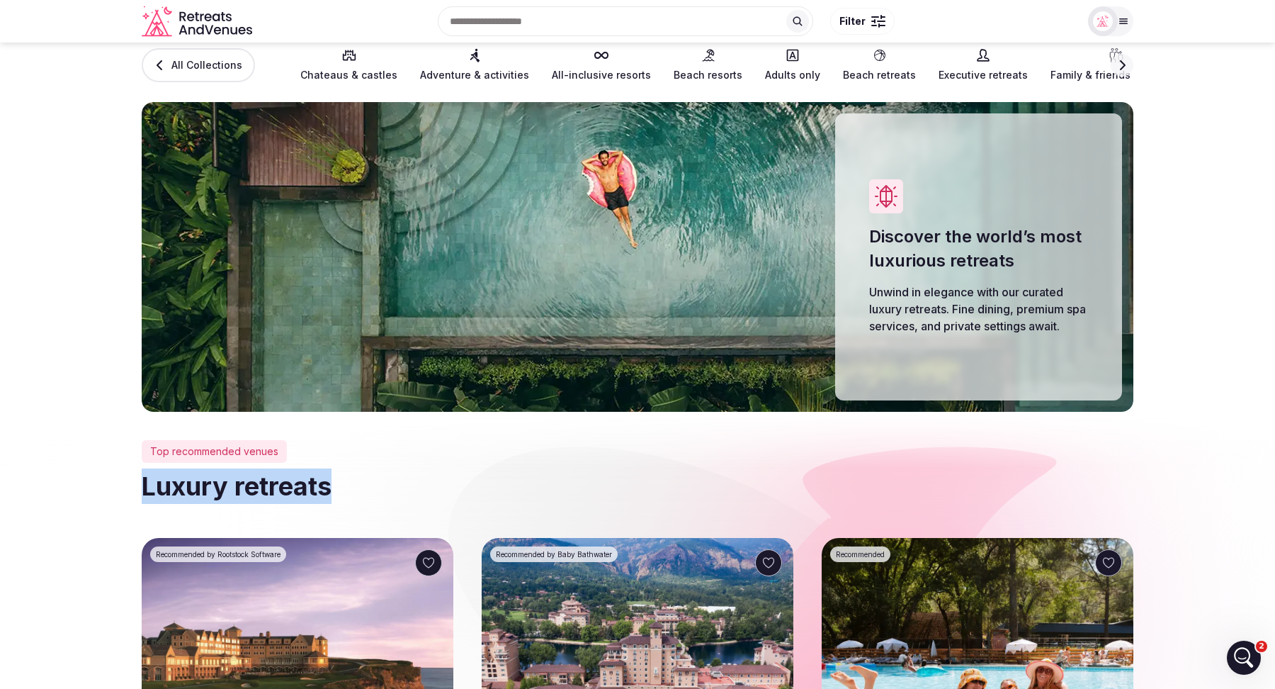
scroll to position [0, 0]
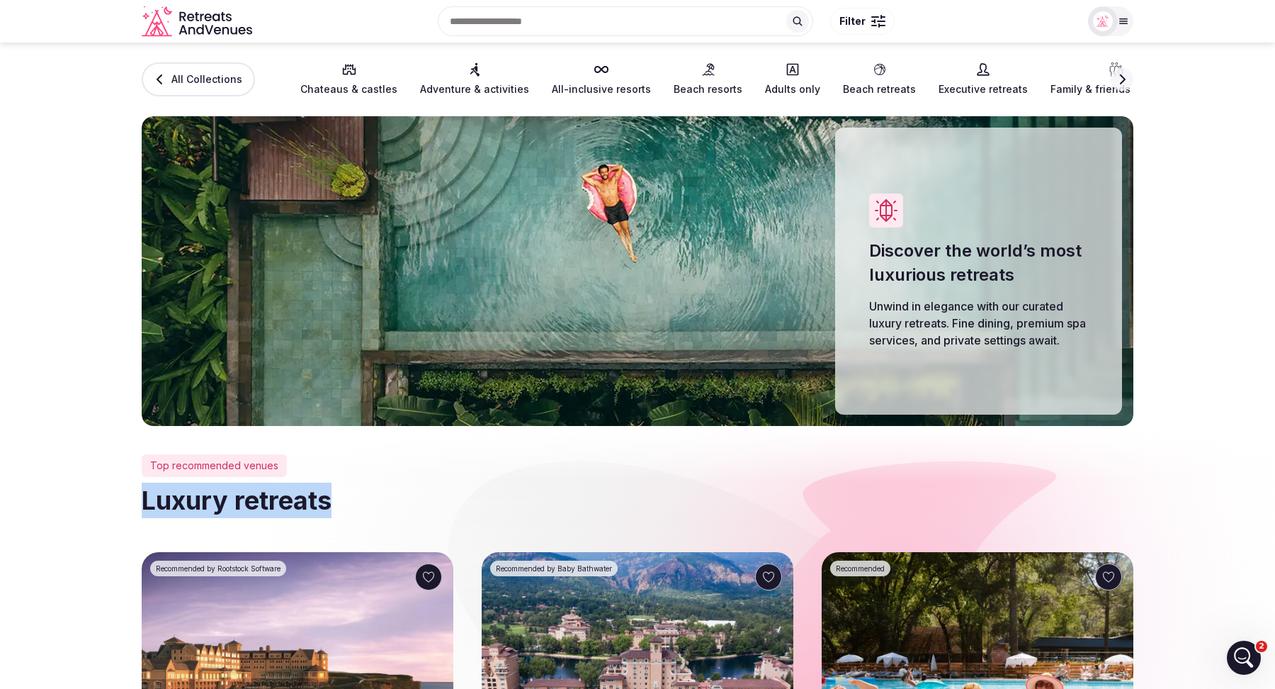
click at [866, 20] on button "Filter" at bounding box center [862, 21] width 64 height 27
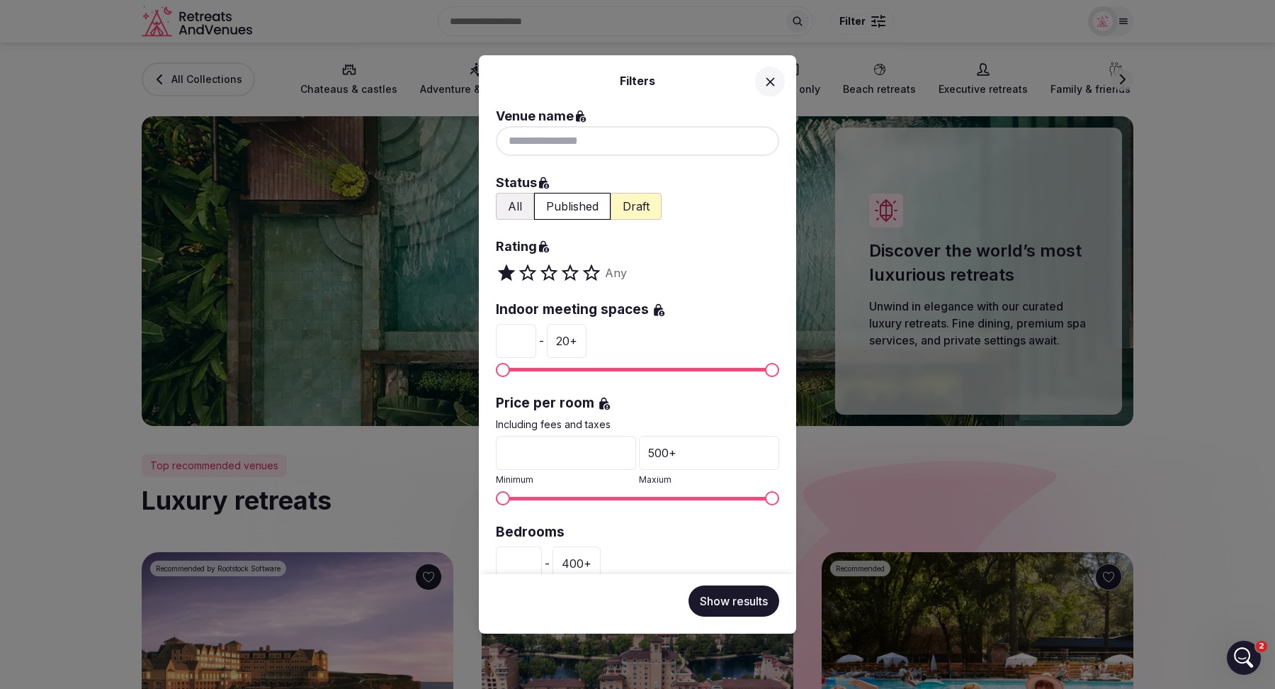
click at [594, 275] on span at bounding box center [597, 272] width 11 height 21
click at [552, 274] on span at bounding box center [554, 272] width 11 height 21
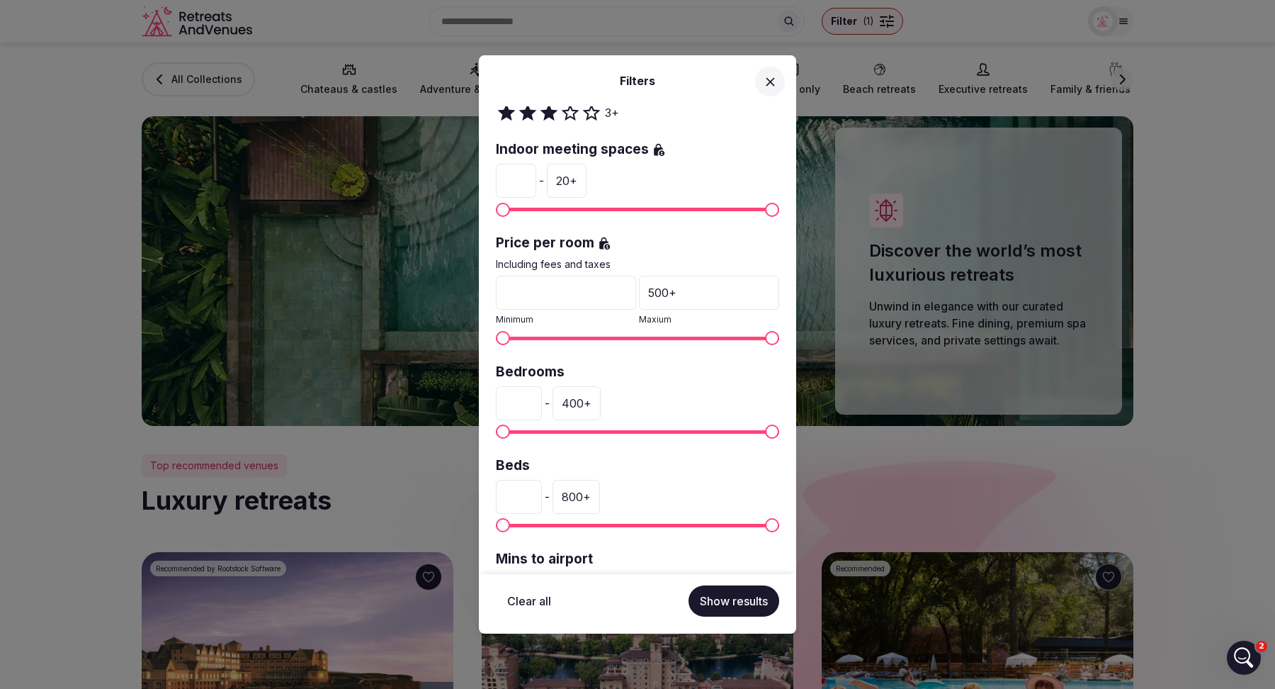
scroll to position [249, 0]
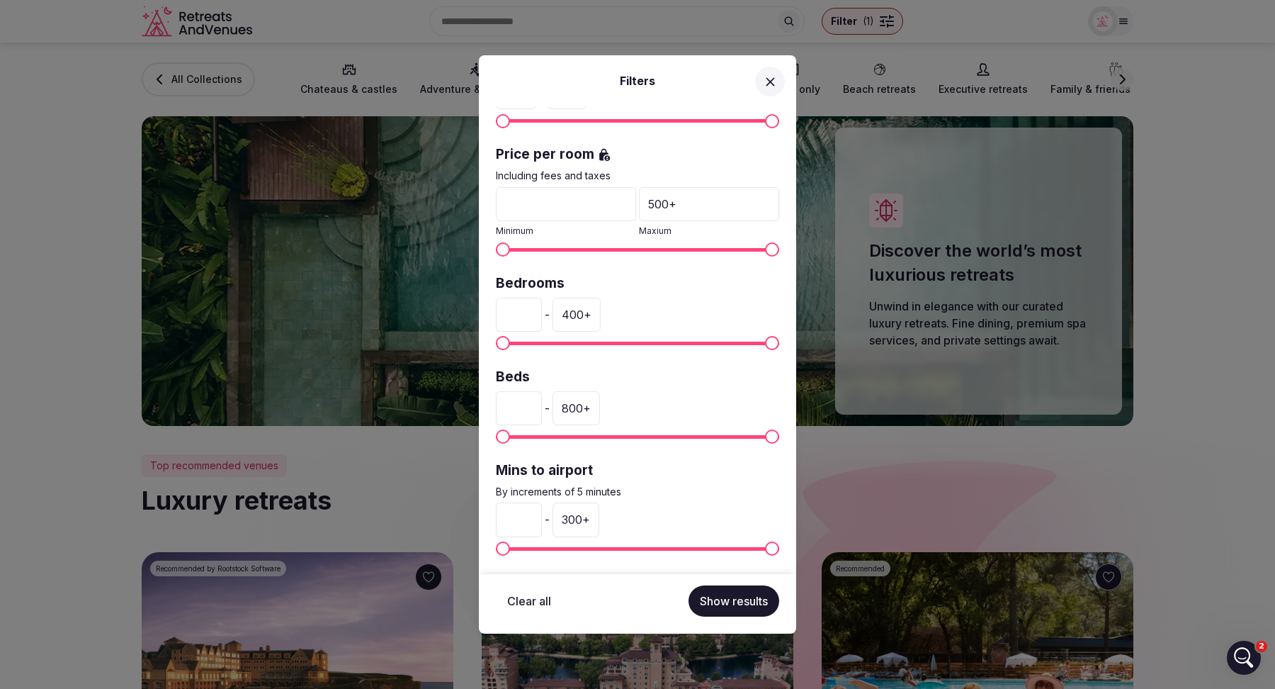
click at [499, 26] on div "Filters Venue name Status All Published Draft Rating 3 + Indoor meeting spaces …" at bounding box center [637, 344] width 1275 height 689
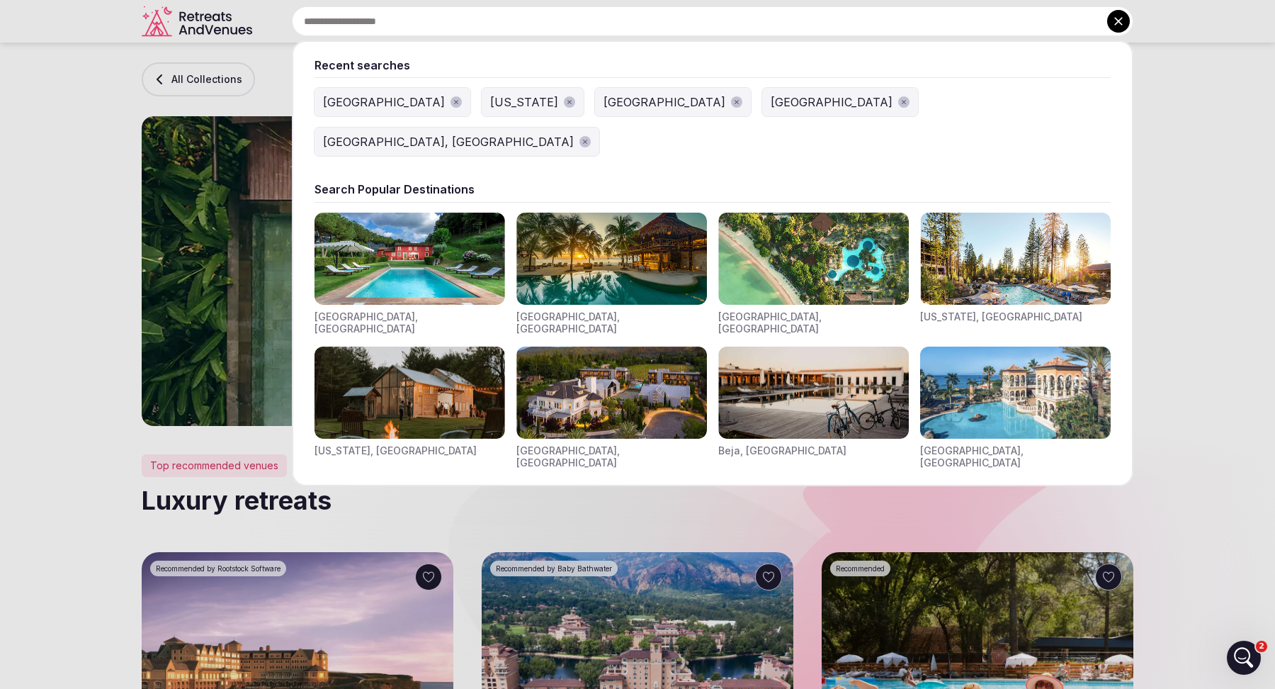
click at [499, 26] on input "text" at bounding box center [713, 21] width 842 height 30
click at [589, 138] on icon "button" at bounding box center [585, 141] width 7 height 7
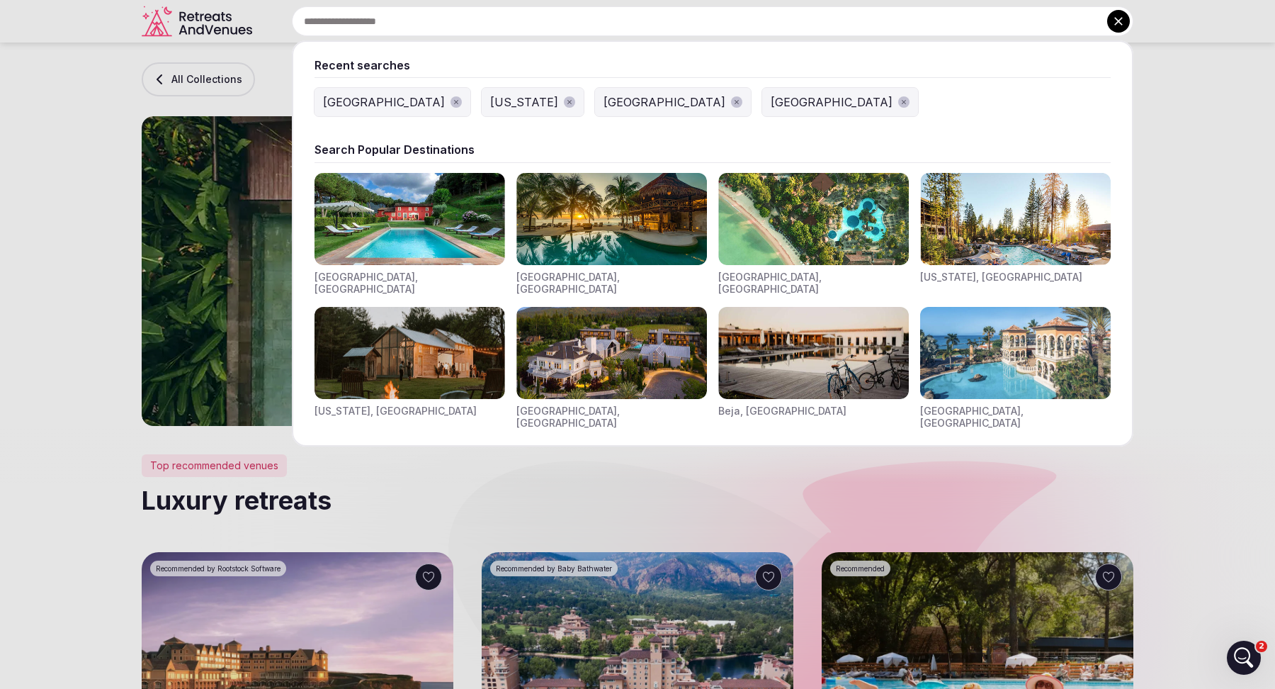
click at [902, 103] on icon "button" at bounding box center [904, 102] width 4 height 4
click at [733, 100] on icon "button" at bounding box center [736, 101] width 7 height 7
click at [566, 101] on icon "button" at bounding box center [569, 101] width 7 height 7
click at [365, 104] on button "India" at bounding box center [393, 102] width 156 height 28
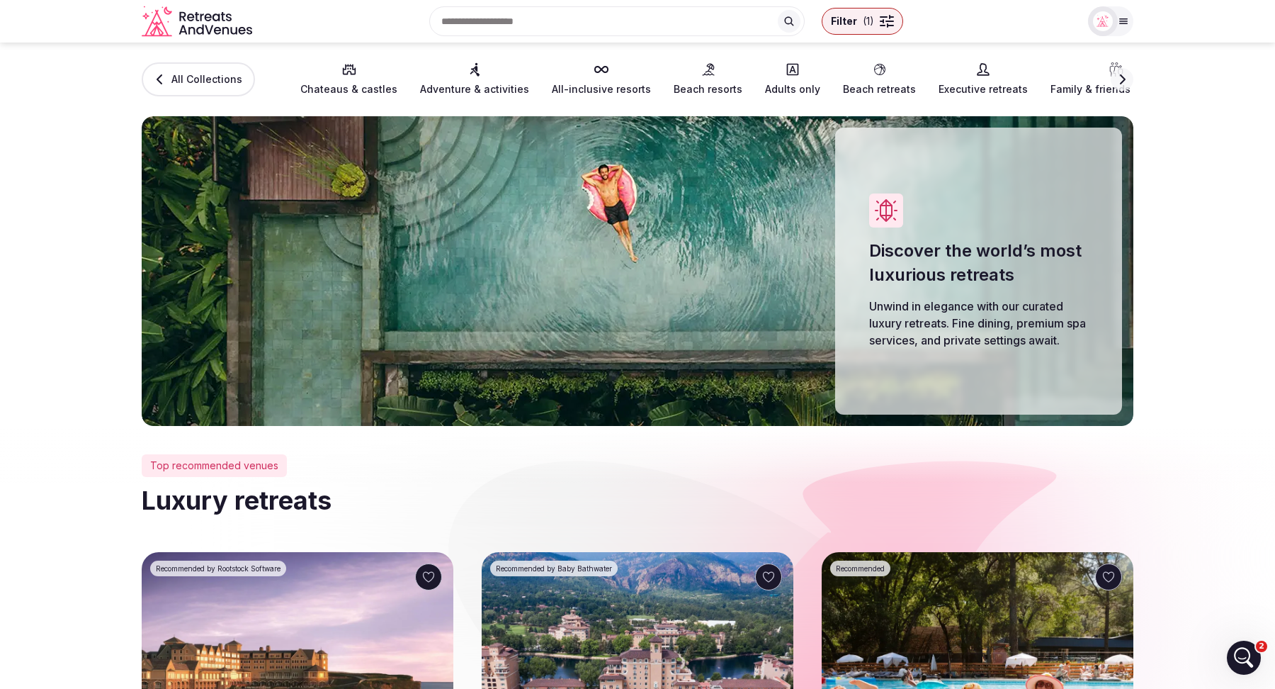
click at [491, 28] on div "Recent searches India Search Popular Destinations Toscana, Italy Riviera Maya, …" at bounding box center [669, 21] width 822 height 61
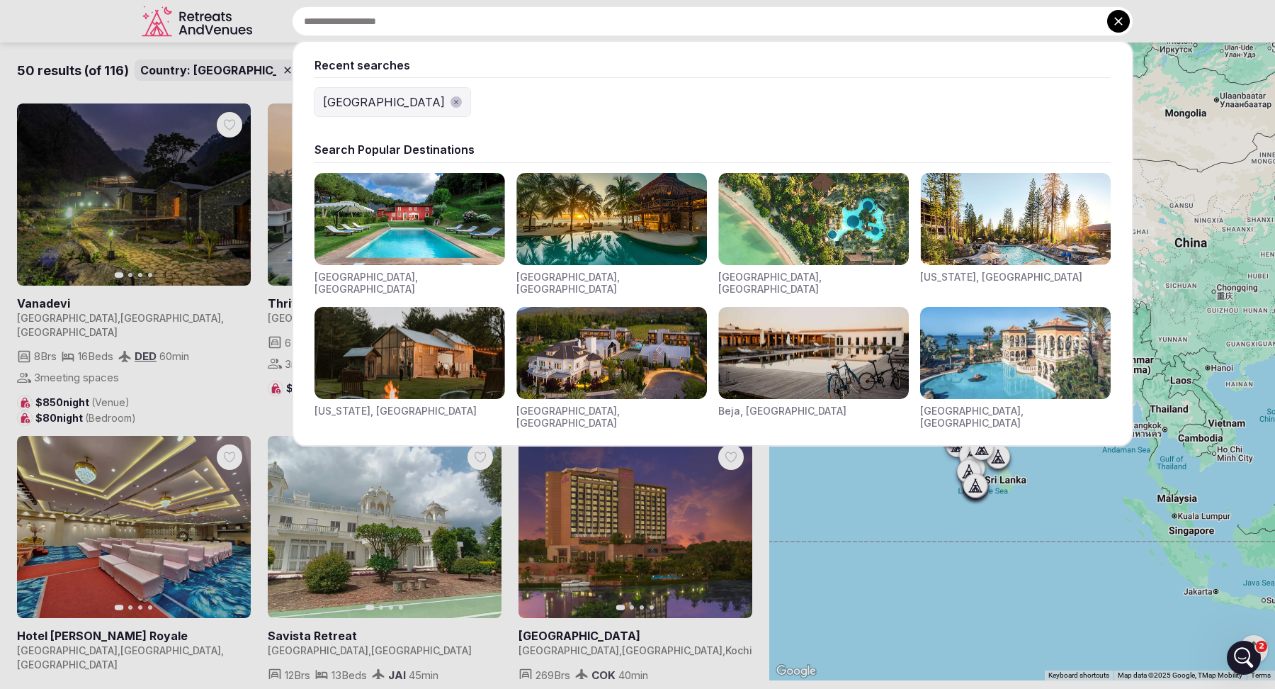
click at [453, 106] on icon "button" at bounding box center [456, 101] width 7 height 7
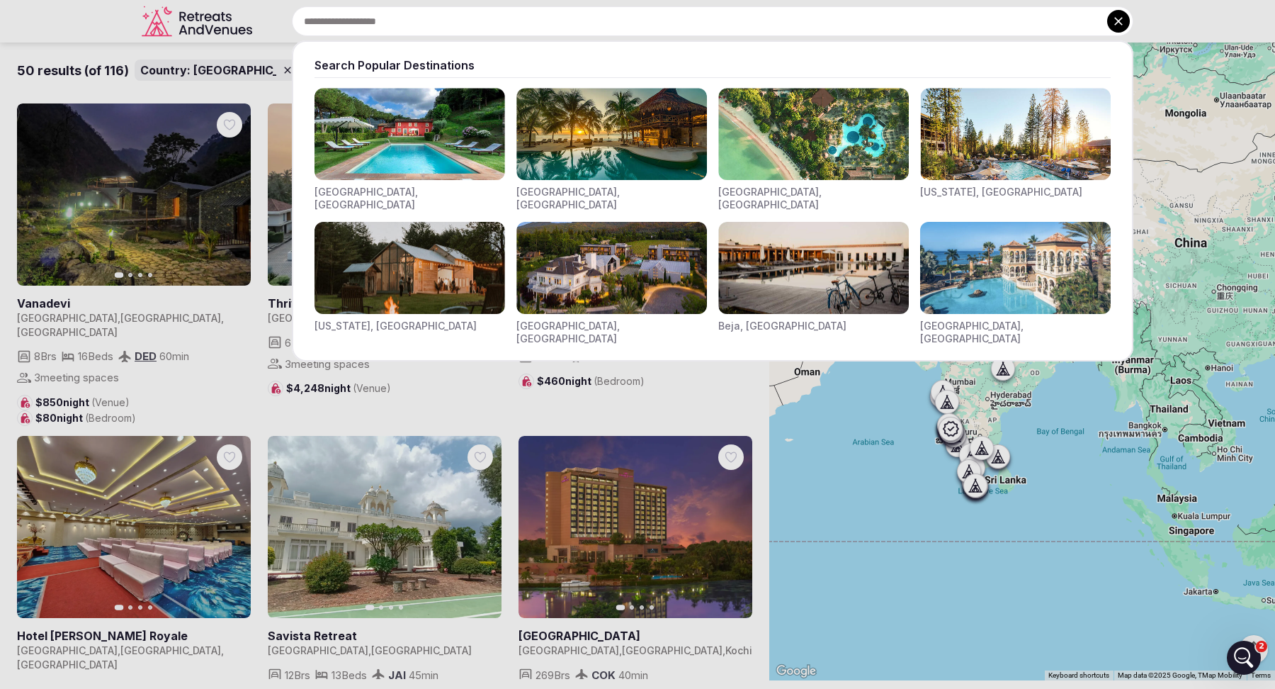
click at [570, 137] on img "Visit venues for Riviera Maya, Mexico" at bounding box center [612, 134] width 191 height 92
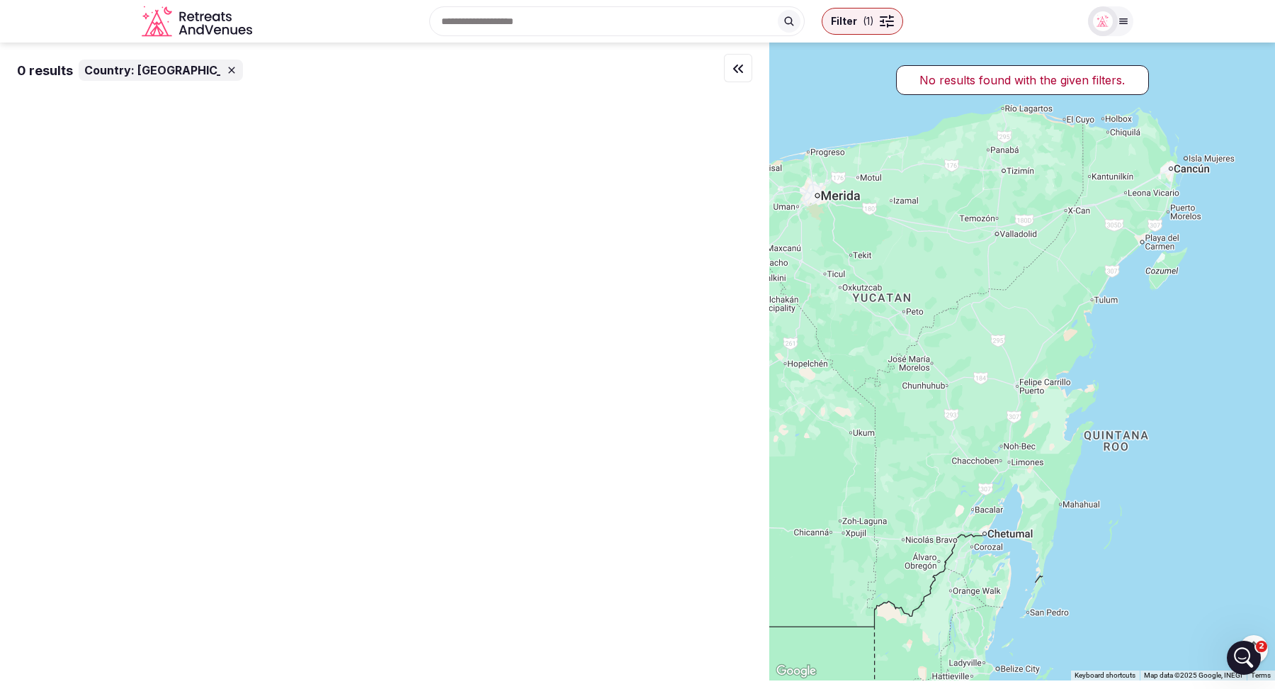
click at [879, 32] on button "Filter ( 1 )" at bounding box center [862, 21] width 81 height 27
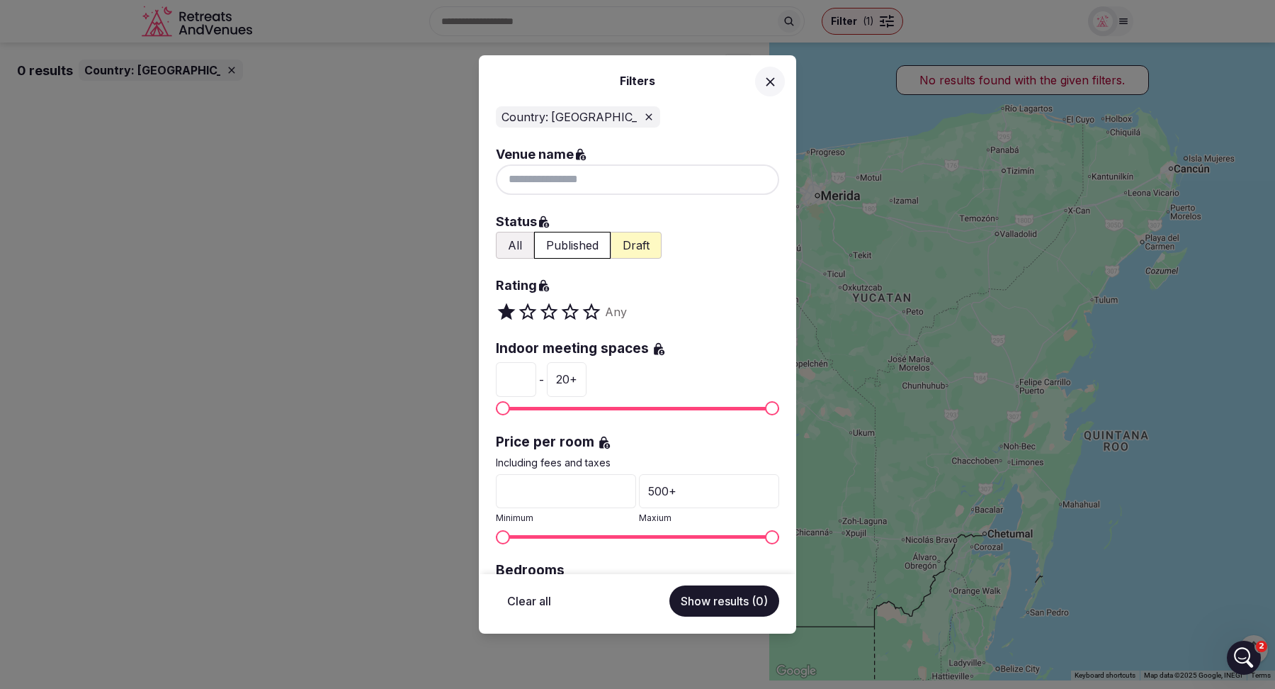
click at [549, 310] on span at bounding box center [554, 311] width 11 height 21
click at [601, 313] on span at bounding box center [597, 311] width 11 height 21
click at [771, 79] on icon at bounding box center [770, 81] width 9 height 9
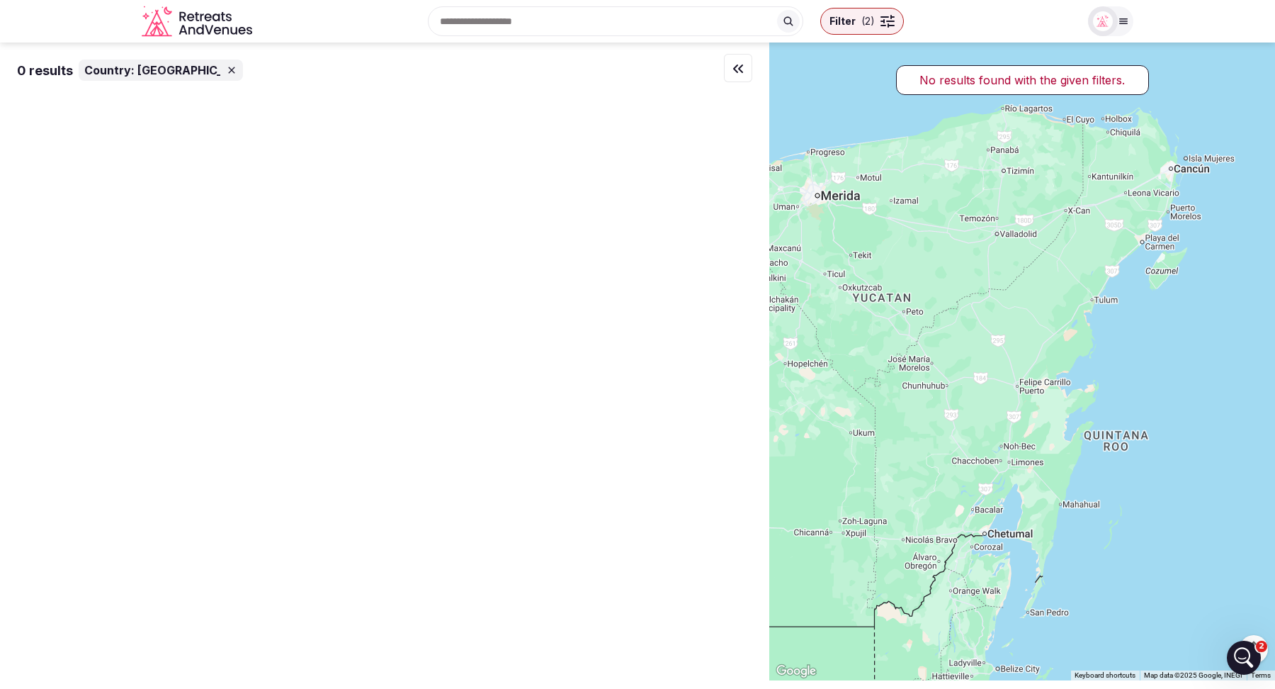
click at [226, 66] on icon at bounding box center [231, 69] width 11 height 11
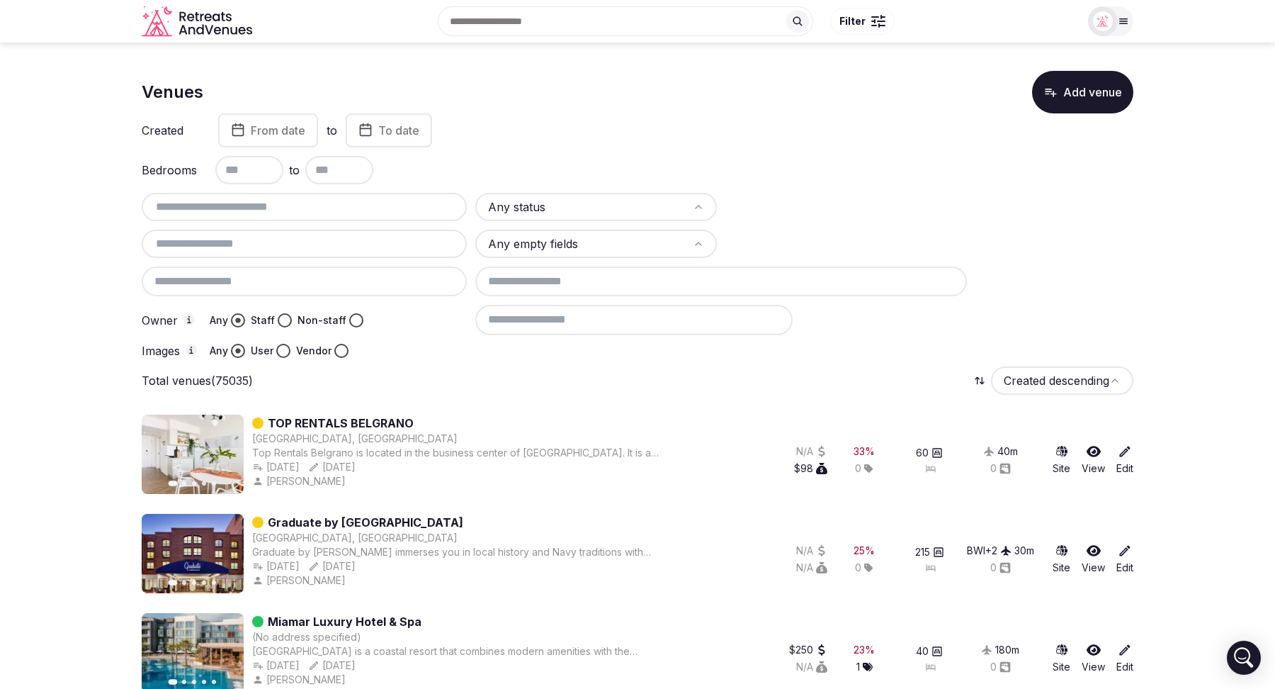
click at [518, 321] on input at bounding box center [633, 320] width 317 height 30
click at [343, 353] on button "Vendor" at bounding box center [341, 351] width 14 height 14
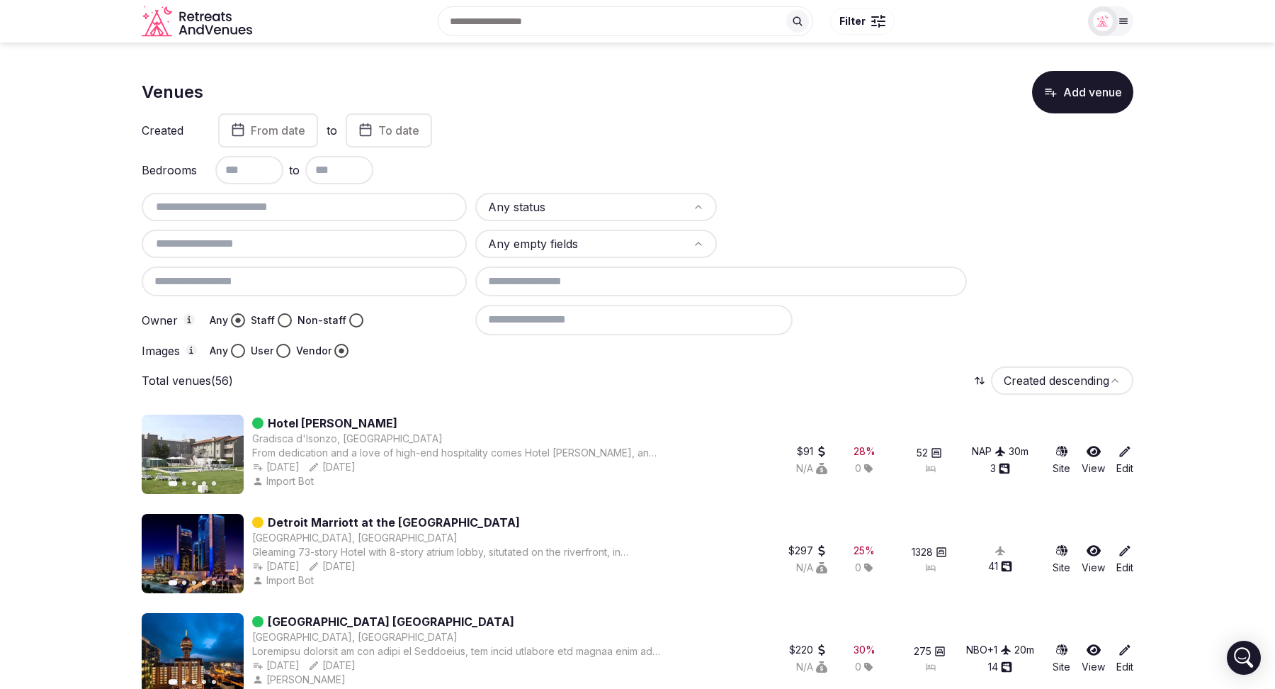
click at [234, 243] on input "text" at bounding box center [304, 243] width 314 height 17
click at [237, 351] on button "Any" at bounding box center [238, 351] width 14 height 14
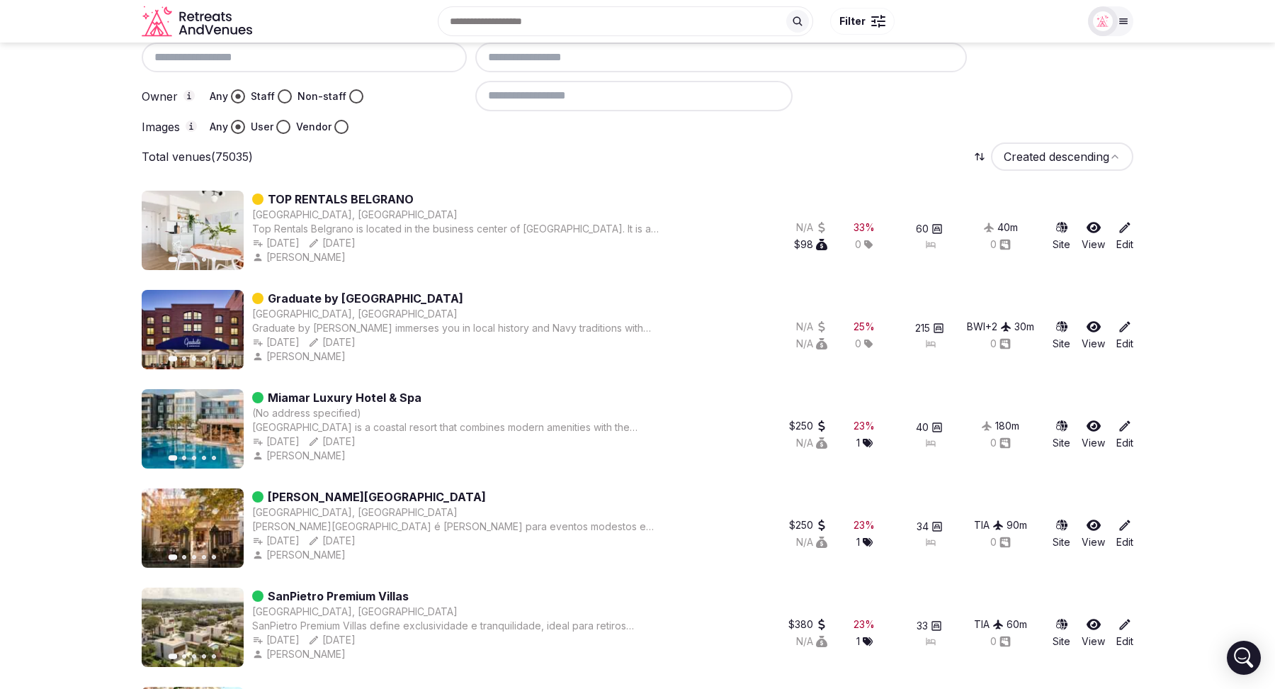
scroll to position [220, 0]
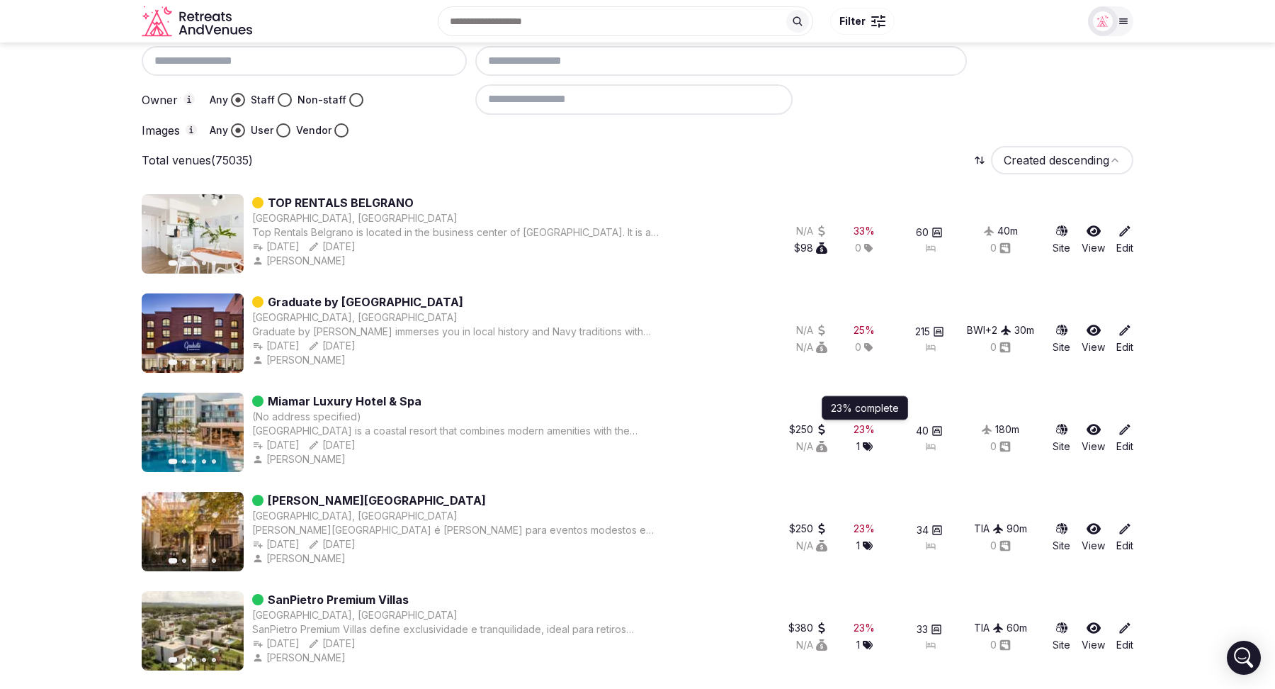
click at [862, 426] on div "23 %" at bounding box center [864, 429] width 21 height 14
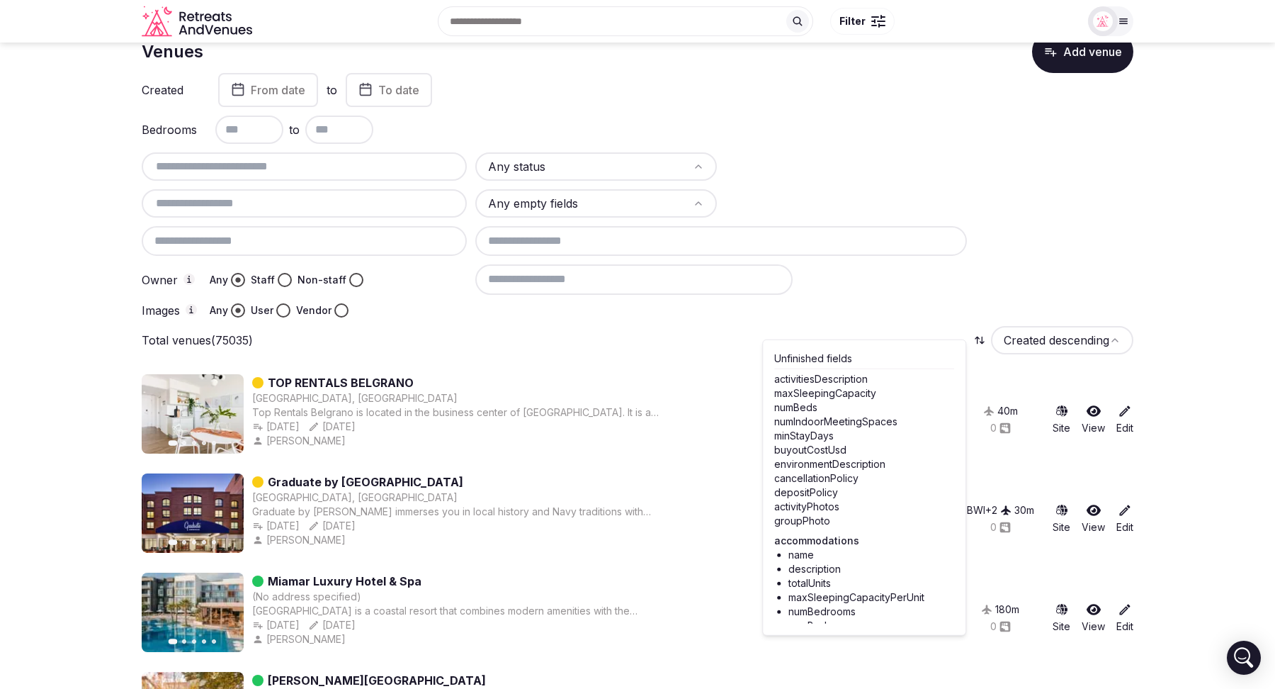
scroll to position [0, 0]
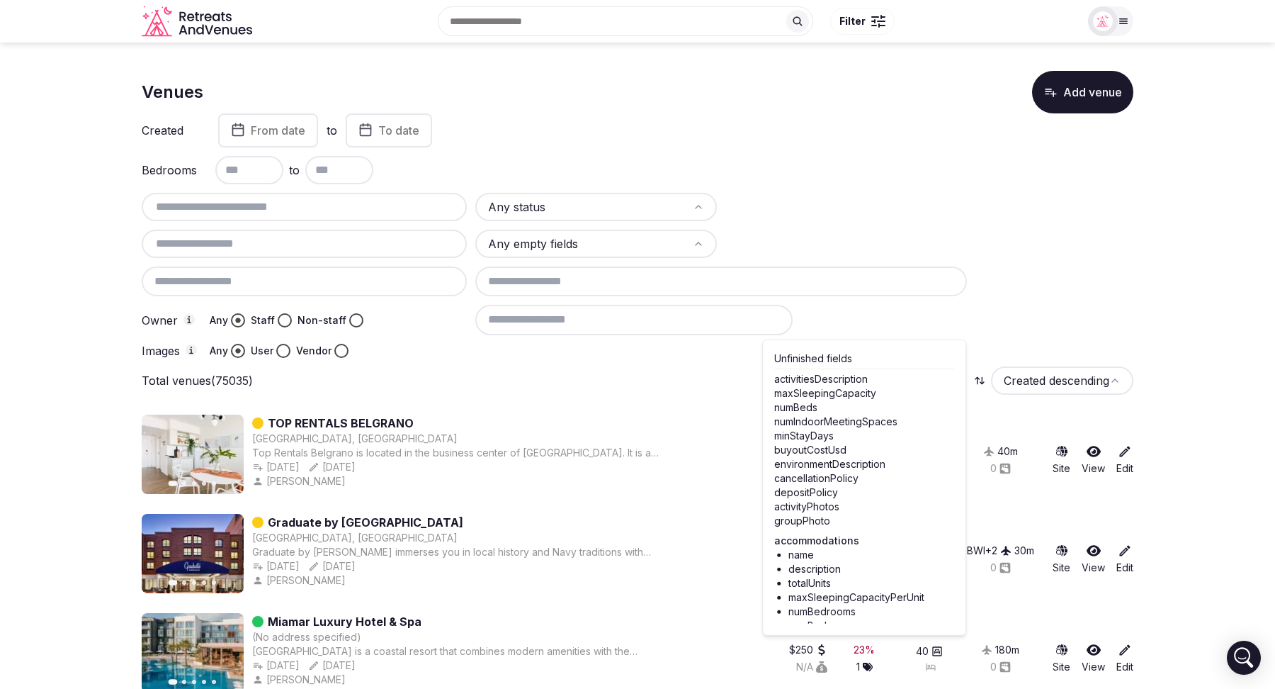
click at [246, 242] on input "text" at bounding box center [304, 243] width 314 height 17
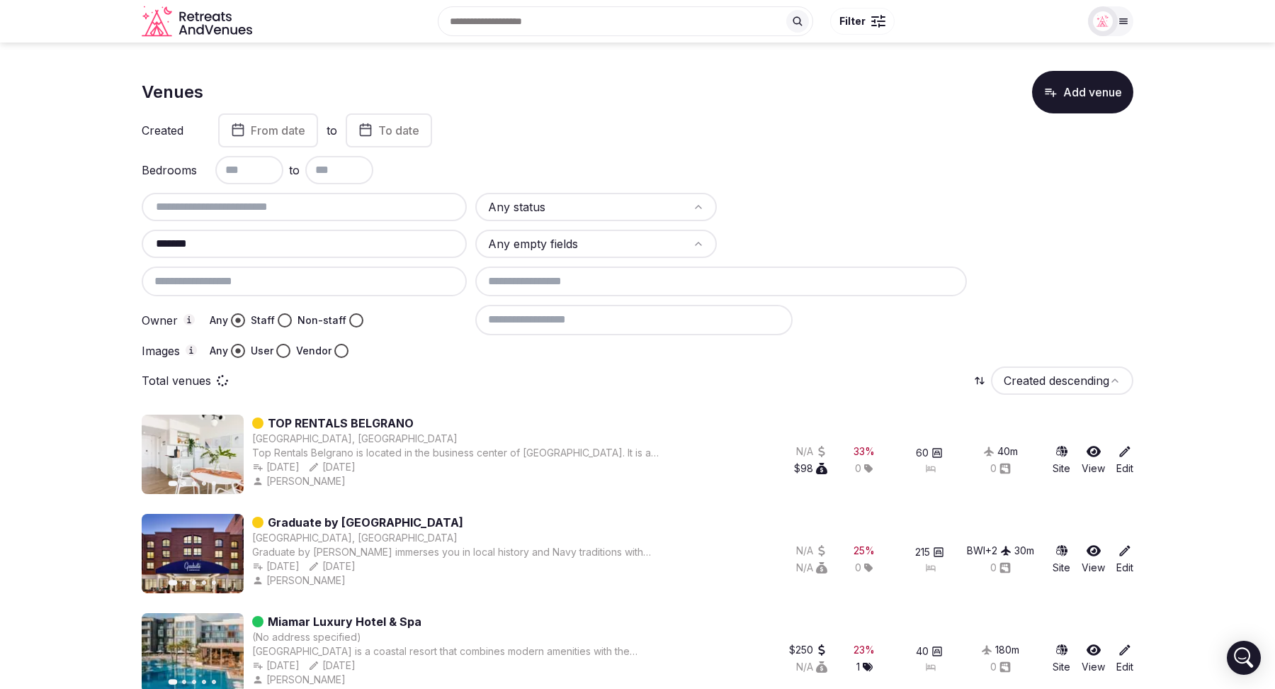
type input "********"
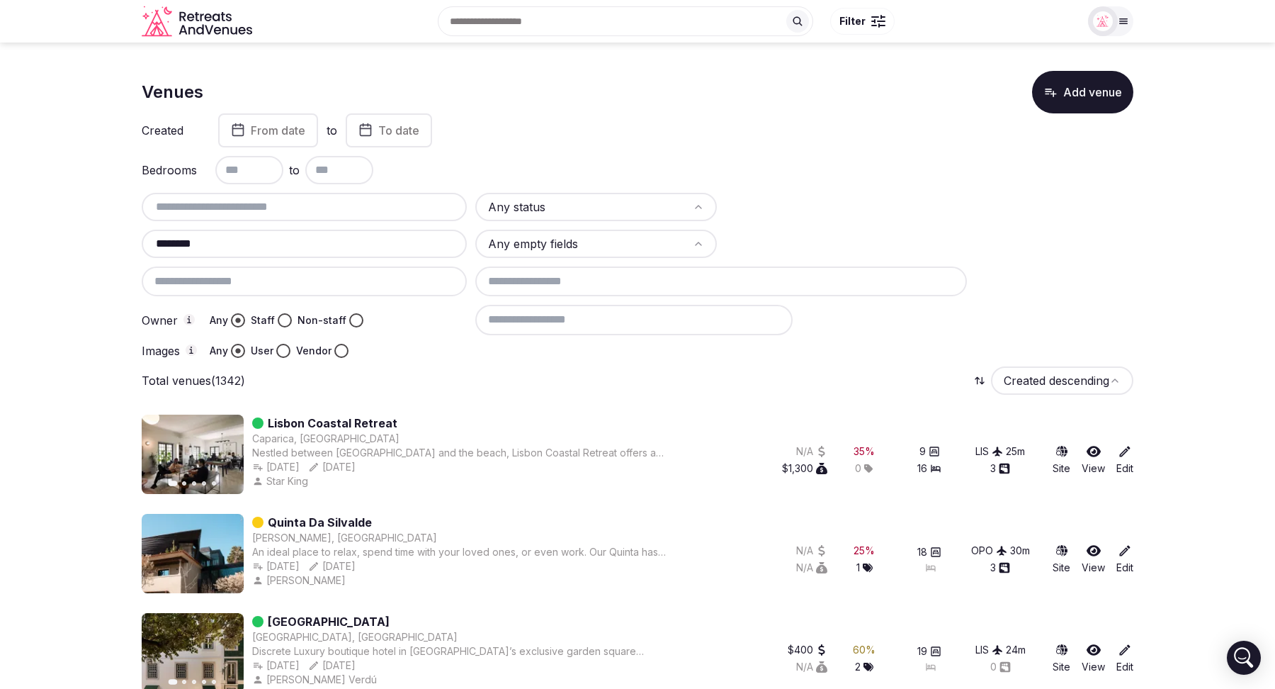
drag, startPoint x: 222, startPoint y: 246, endPoint x: 159, endPoint y: 244, distance: 63.1
click at [159, 244] on input "********" at bounding box center [304, 243] width 314 height 17
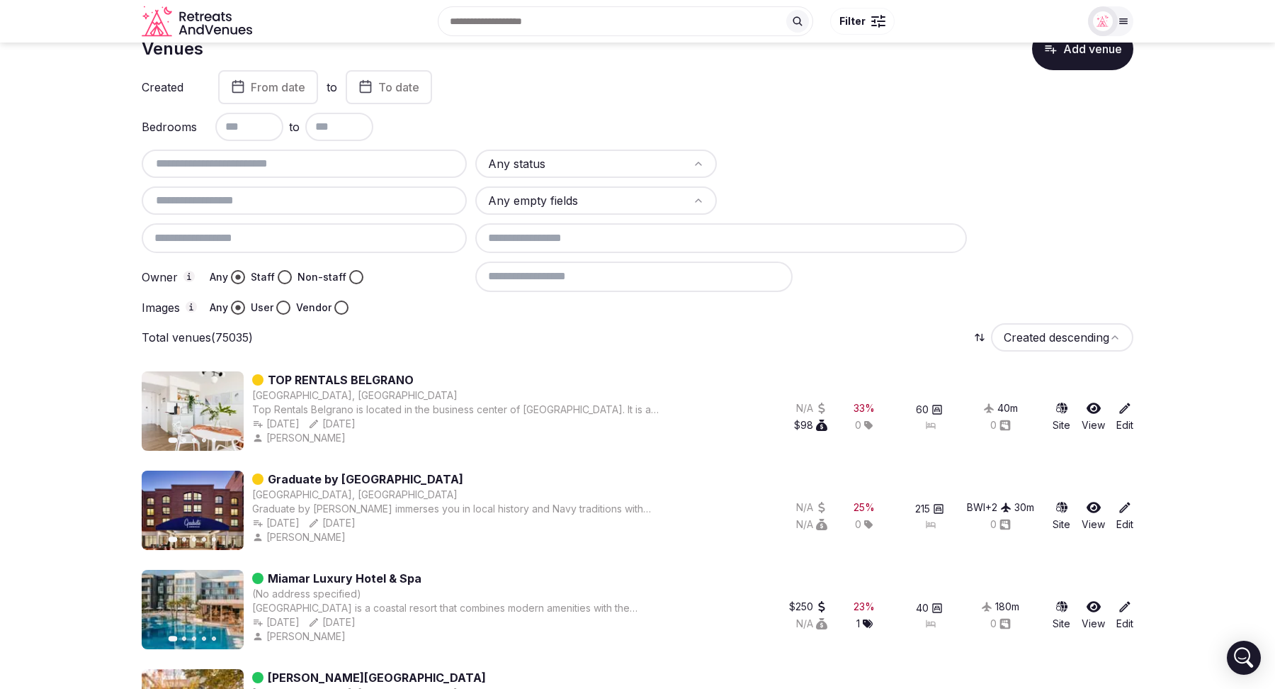
scroll to position [50, 0]
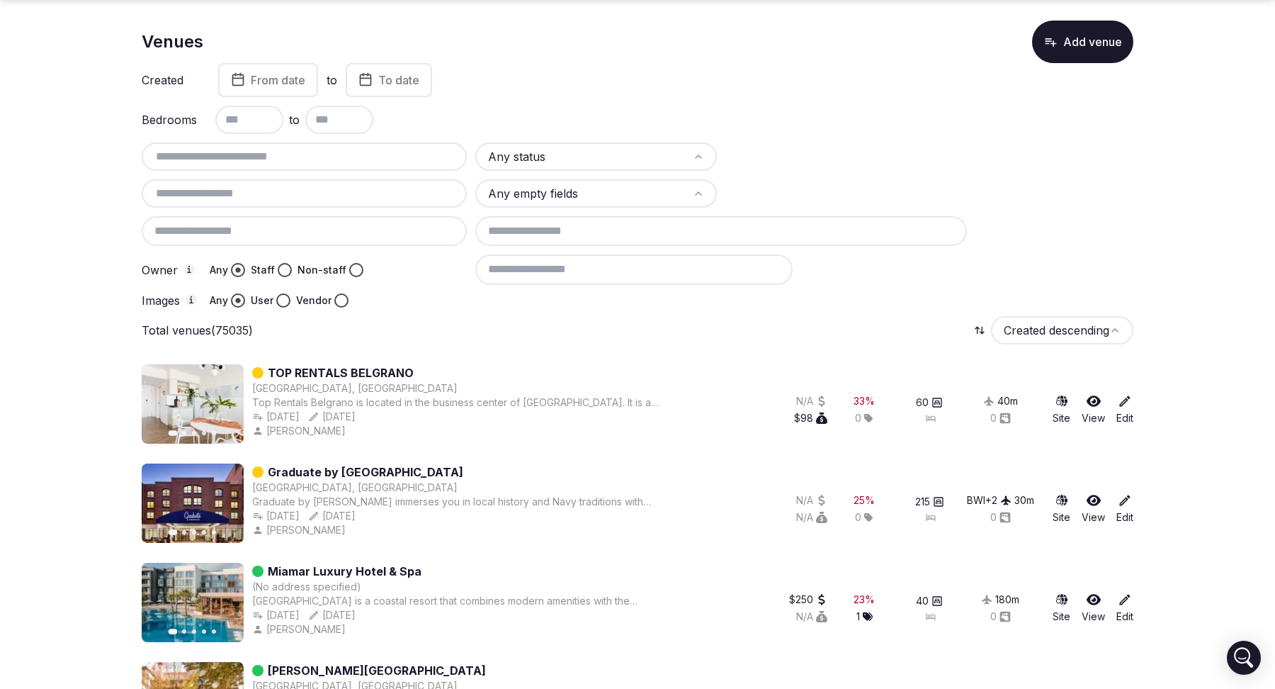
click at [1126, 410] on link "Edit" at bounding box center [1125, 409] width 17 height 31
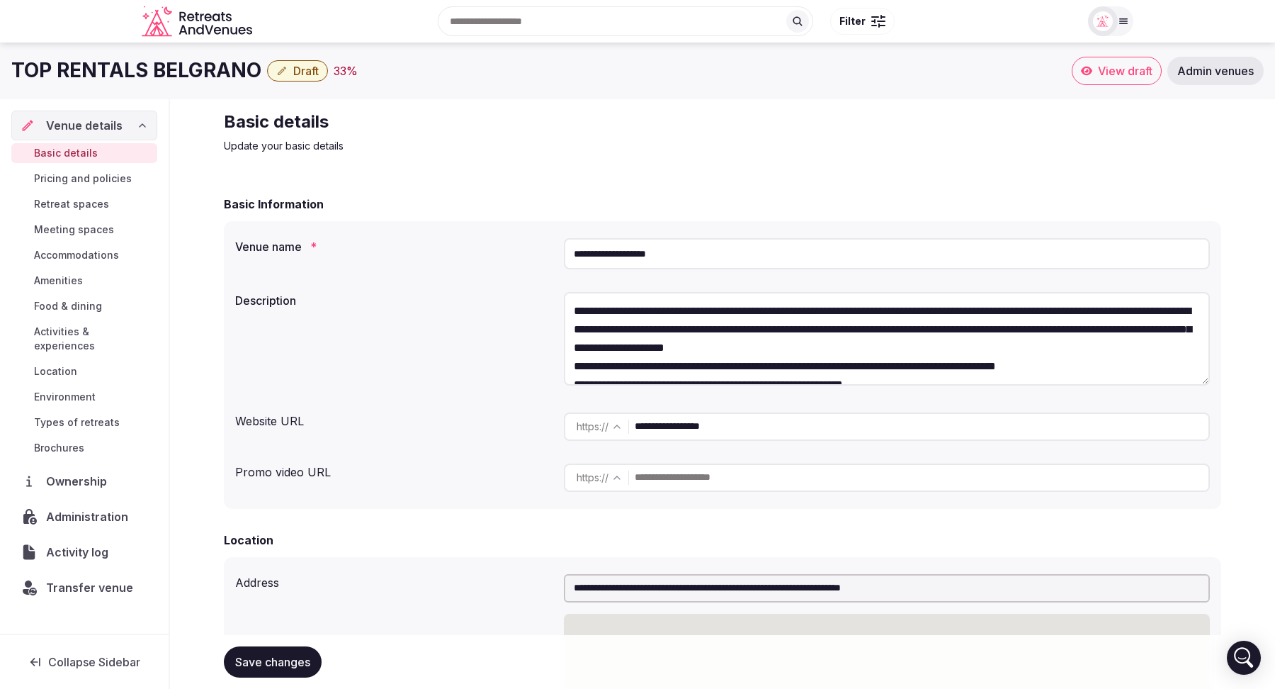
click at [96, 229] on span "Meeting spaces" at bounding box center [74, 229] width 80 height 14
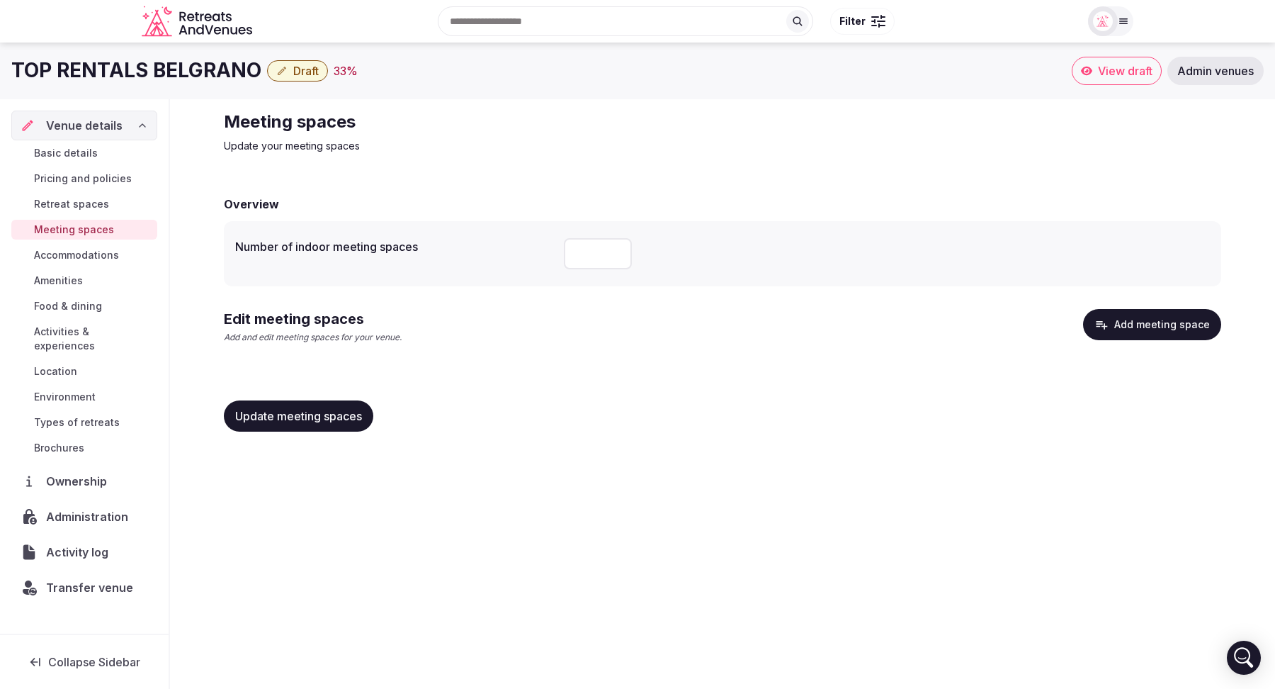
click at [1159, 319] on button "Add meeting space" at bounding box center [1152, 324] width 138 height 31
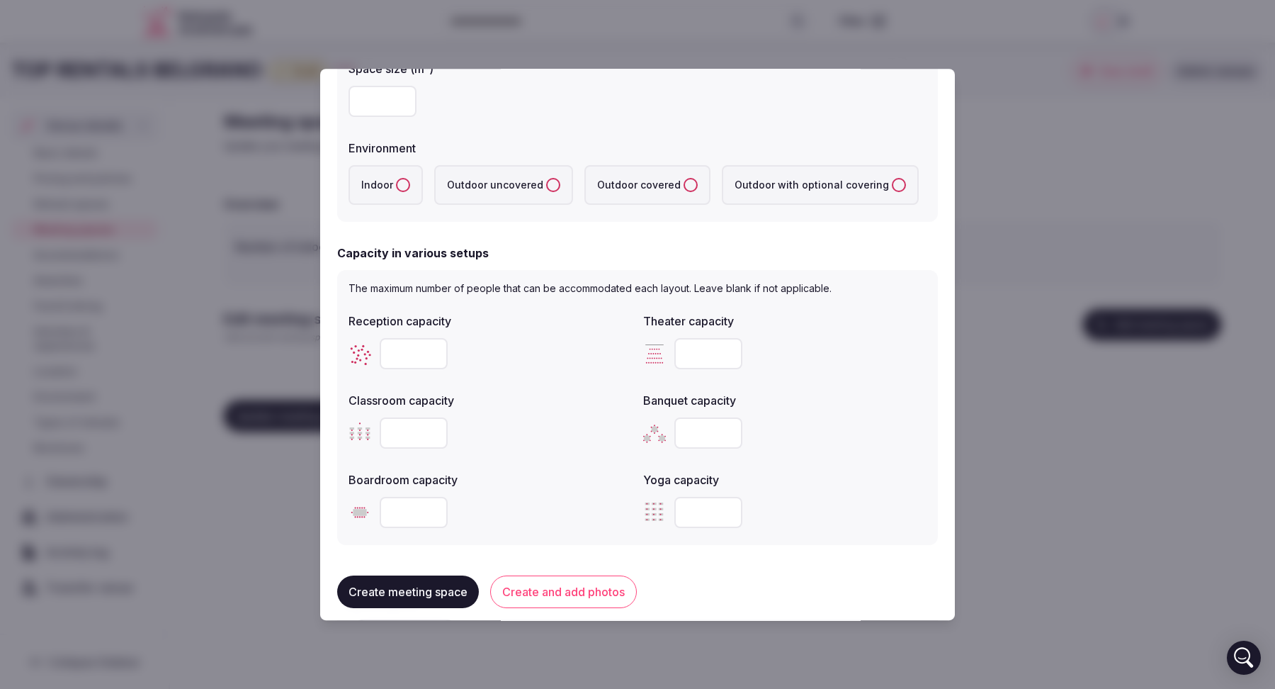
scroll to position [328, 0]
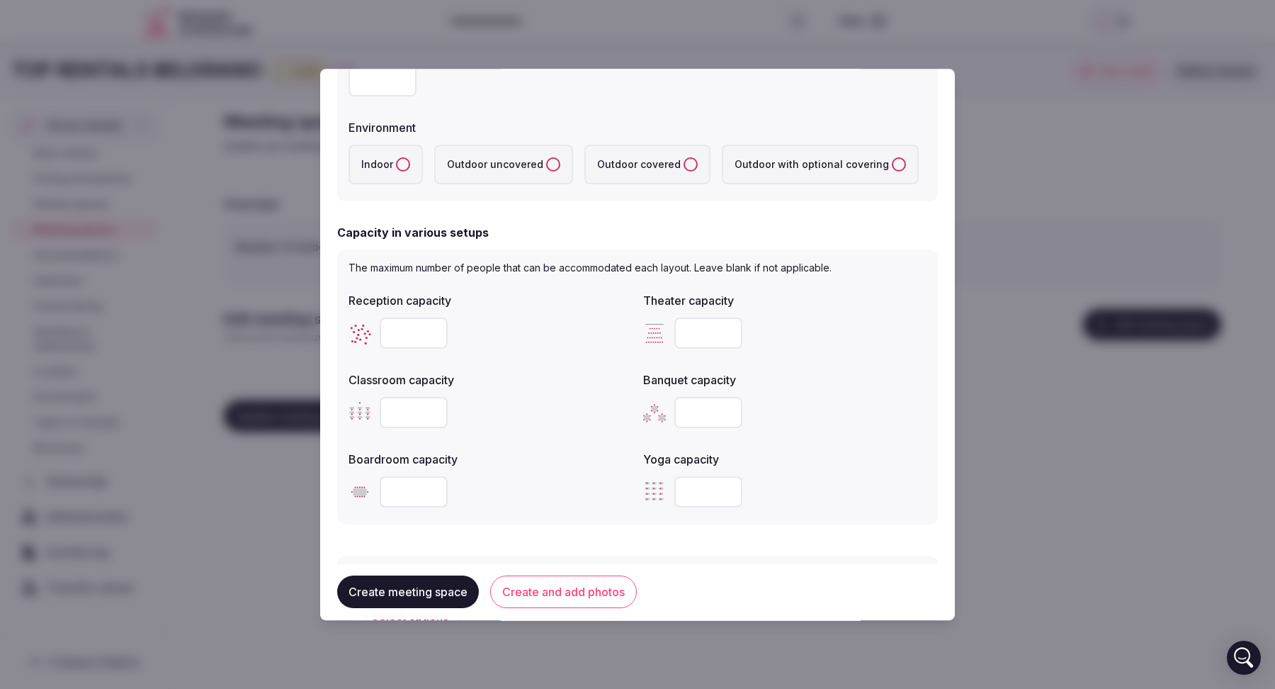
click at [1098, 170] on div at bounding box center [637, 344] width 1275 height 689
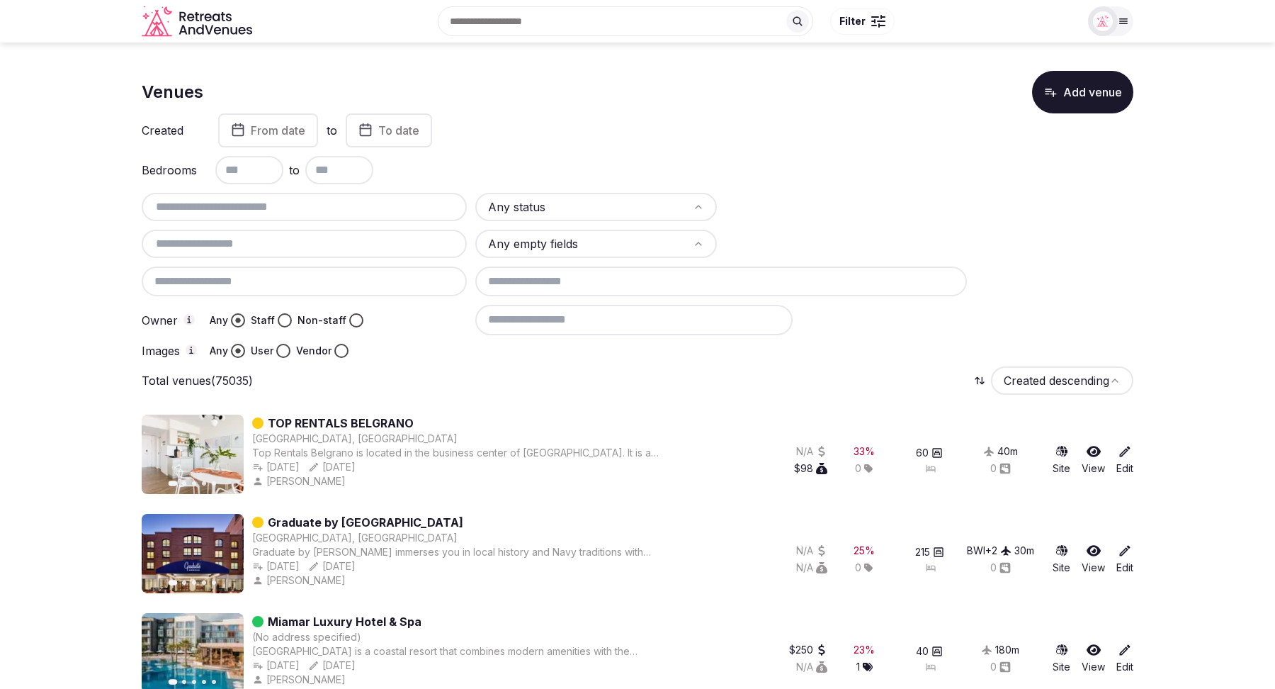
click at [281, 211] on input "text" at bounding box center [304, 206] width 314 height 17
paste input "**********"
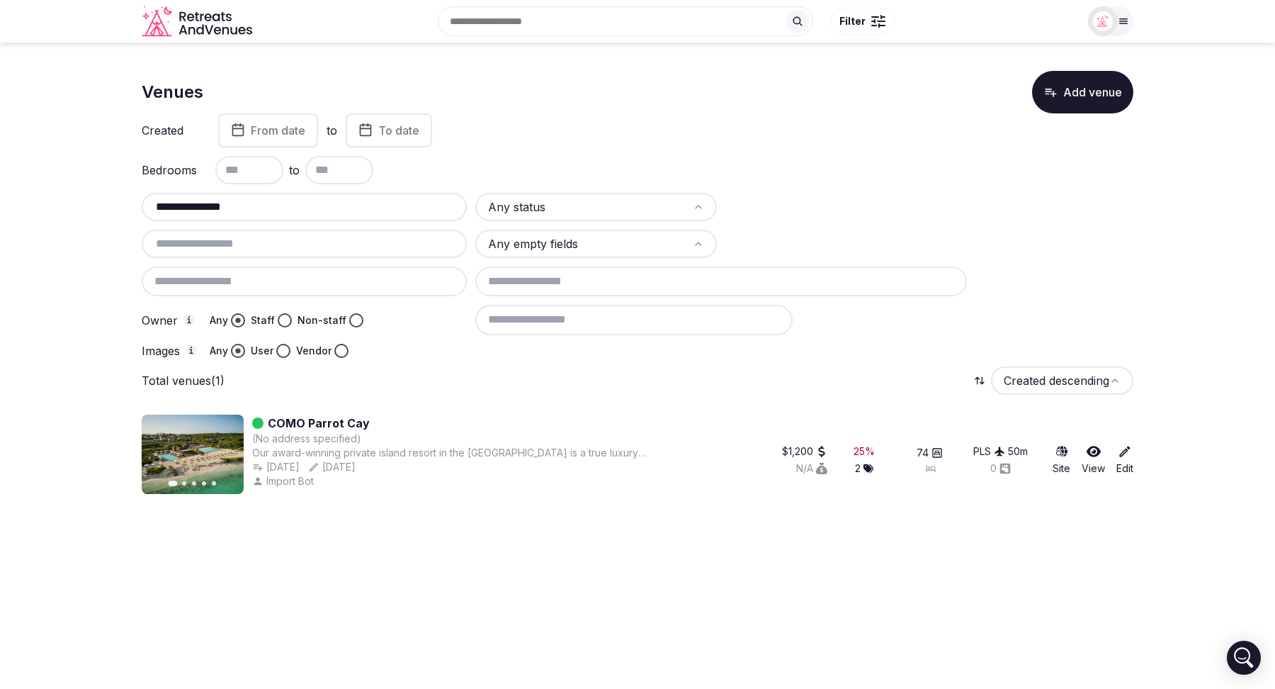
type input "**********"
click at [1122, 460] on link "Edit" at bounding box center [1125, 459] width 17 height 31
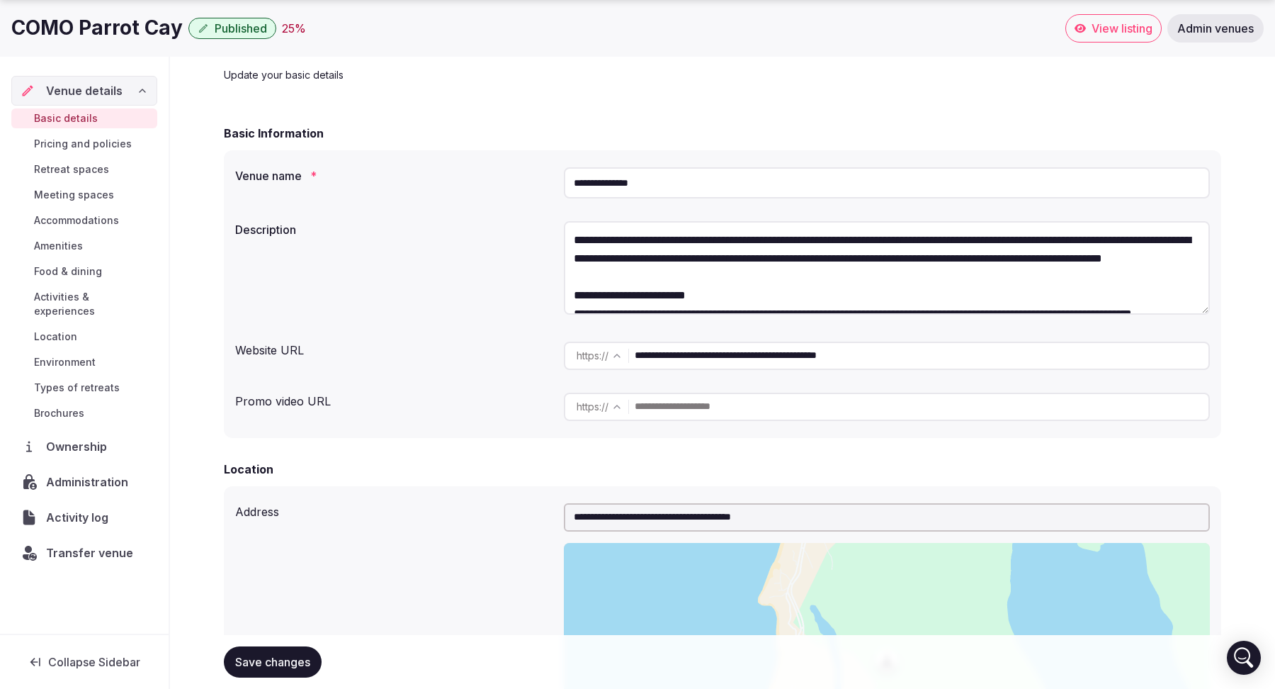
scroll to position [76, 0]
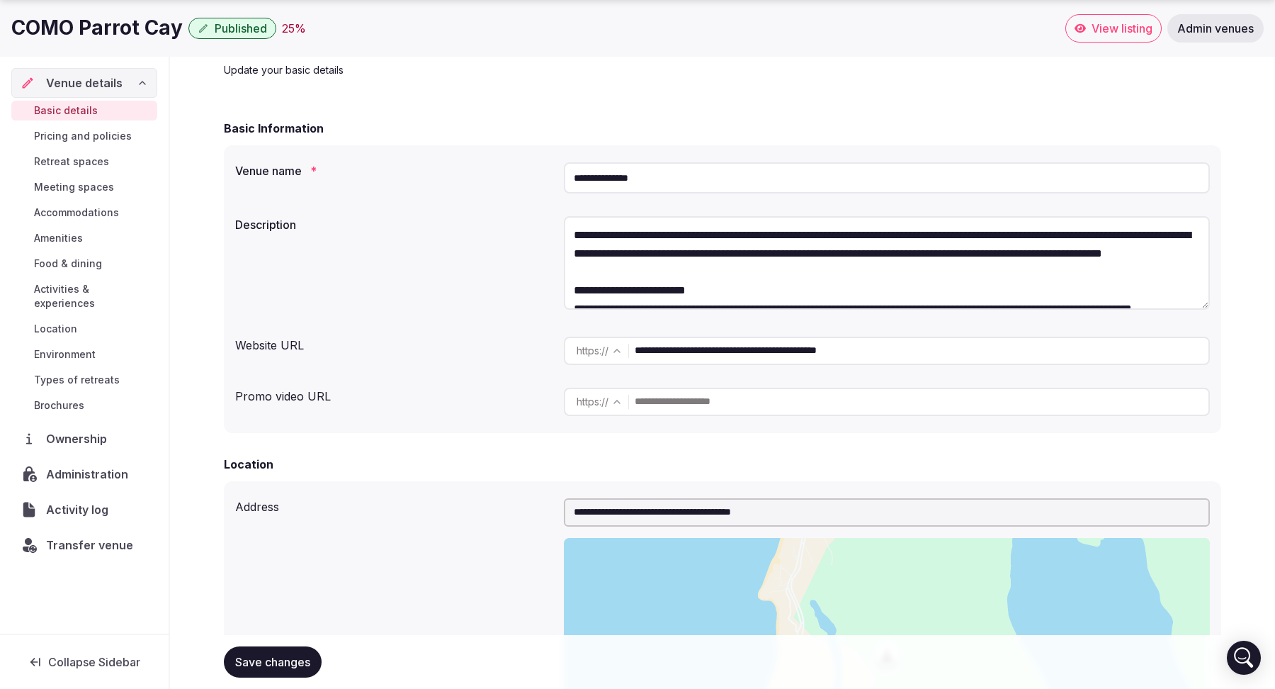
click at [84, 466] on span "Administration" at bounding box center [90, 474] width 88 height 17
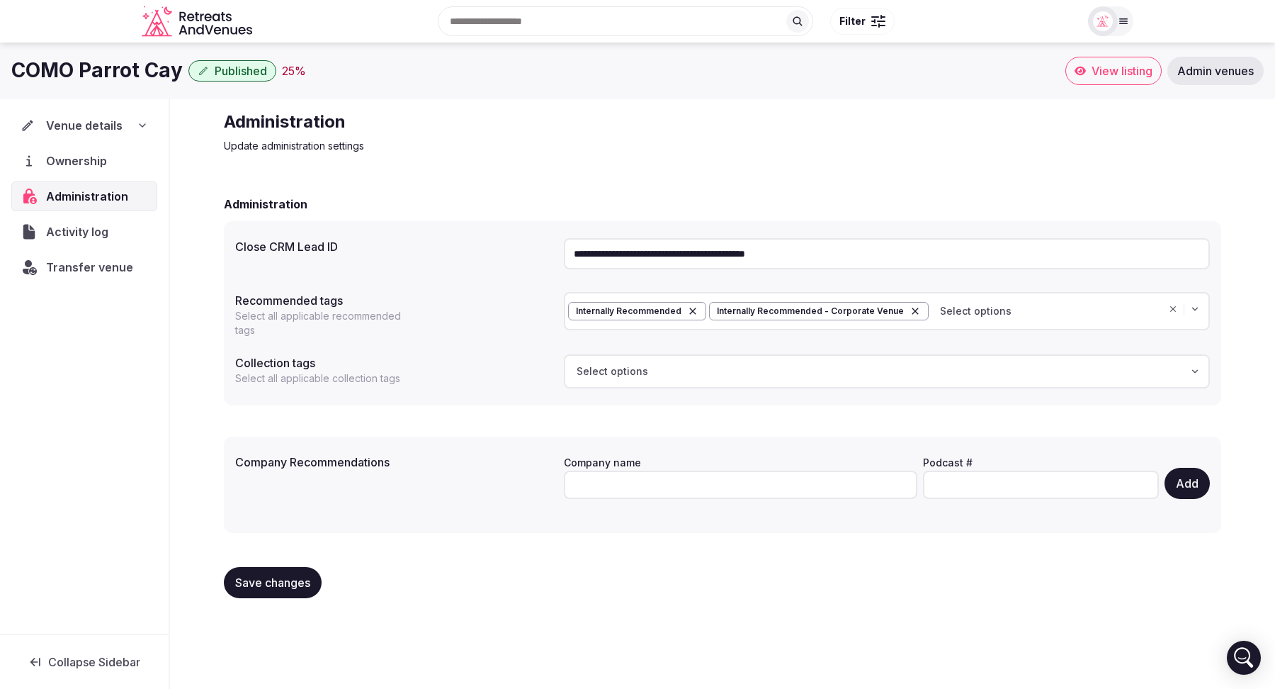
click at [84, 230] on span "Activity log" at bounding box center [80, 231] width 68 height 17
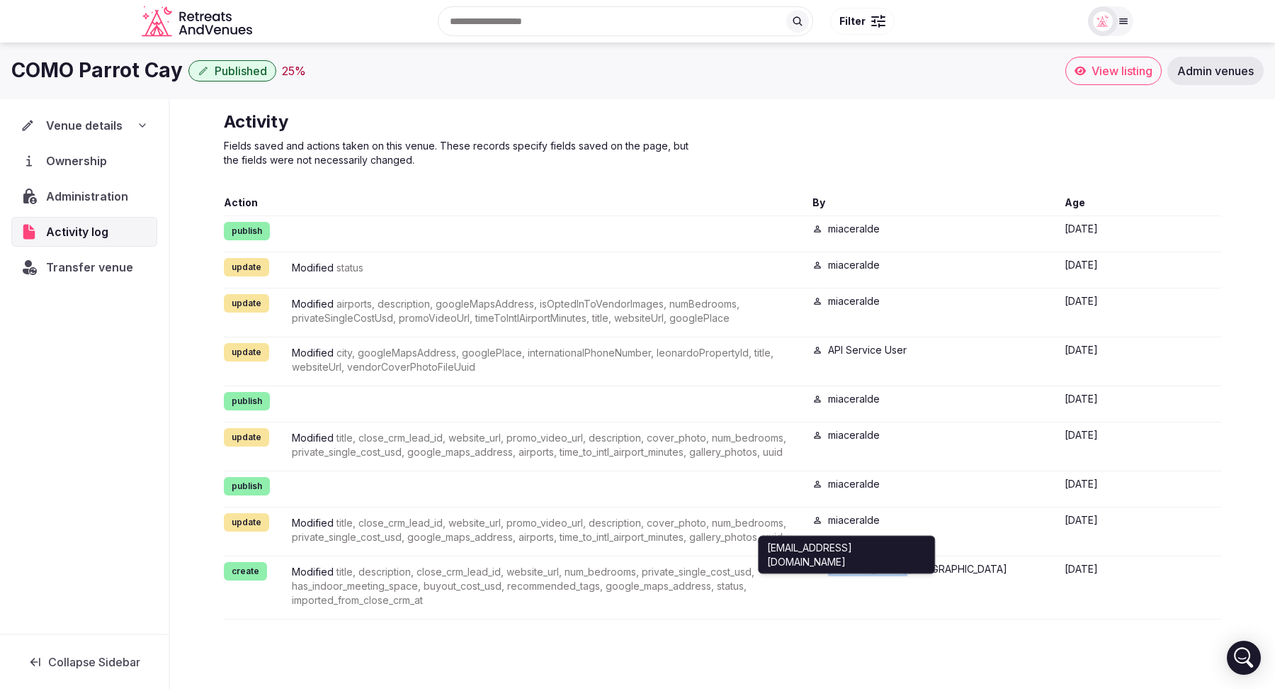
drag, startPoint x: 361, startPoint y: 103, endPoint x: 828, endPoint y: 592, distance: 675.6
click at [828, 576] on div "melia-sevilla [EMAIL_ADDRESS][DOMAIN_NAME] [DOMAIN_NAME][EMAIL_ADDRESS][DOMAIN_…" at bounding box center [933, 569] width 241 height 14
